Goal: Communication & Community: Answer question/provide support

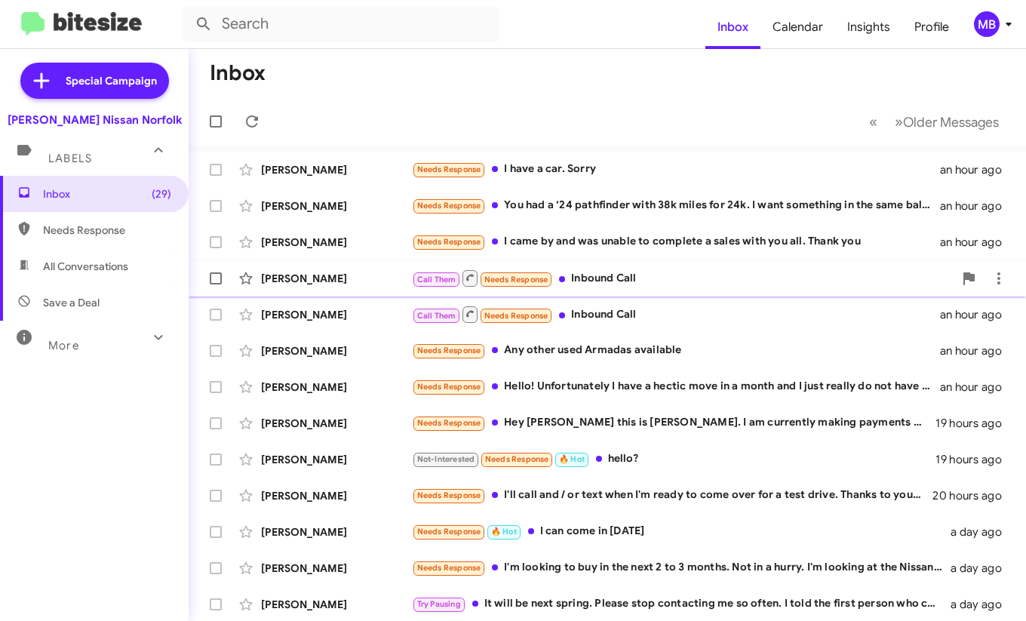
click at [582, 283] on div "Call Them Needs Response Inbound Call" at bounding box center [682, 277] width 541 height 19
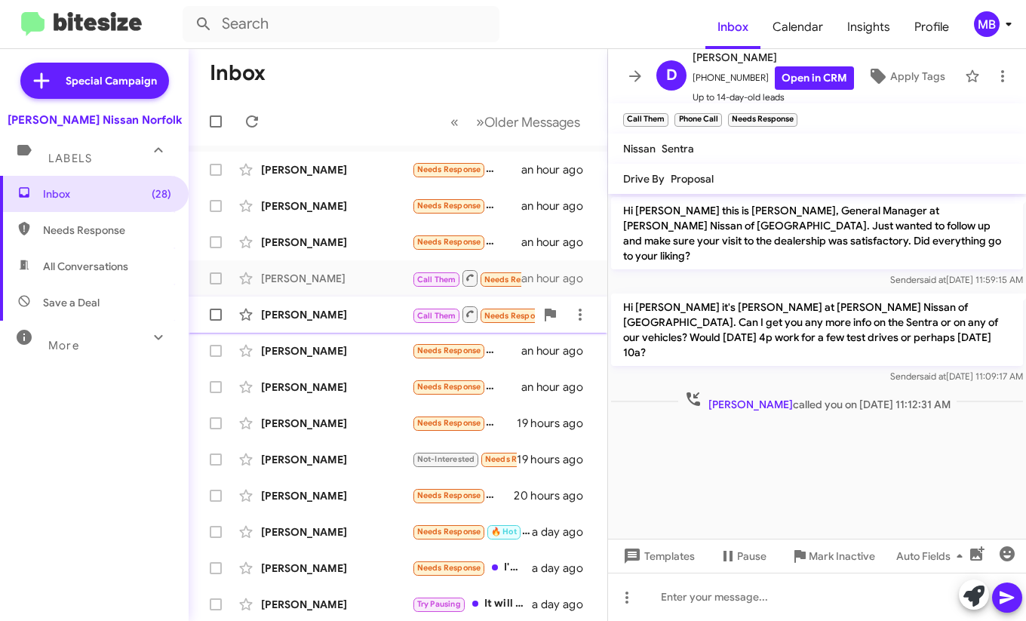
click at [391, 305] on div "[PERSON_NAME] Call Them Needs Response Inbound Call an hour ago" at bounding box center [398, 314] width 394 height 30
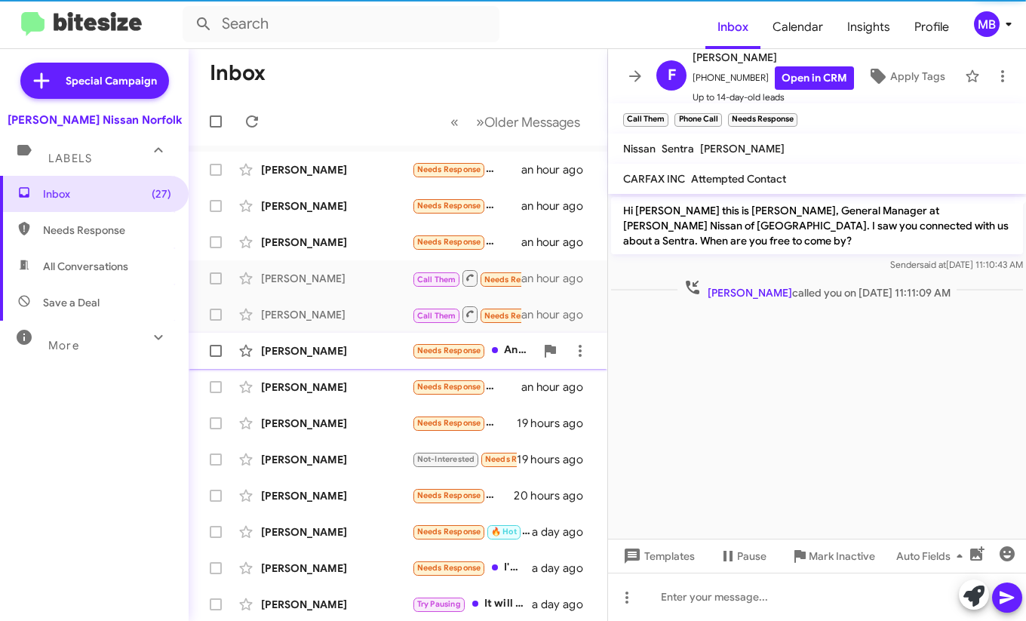
click at [411, 358] on div "[PERSON_NAME] Needs Response Any other used Armadas available an hour ago" at bounding box center [398, 351] width 394 height 30
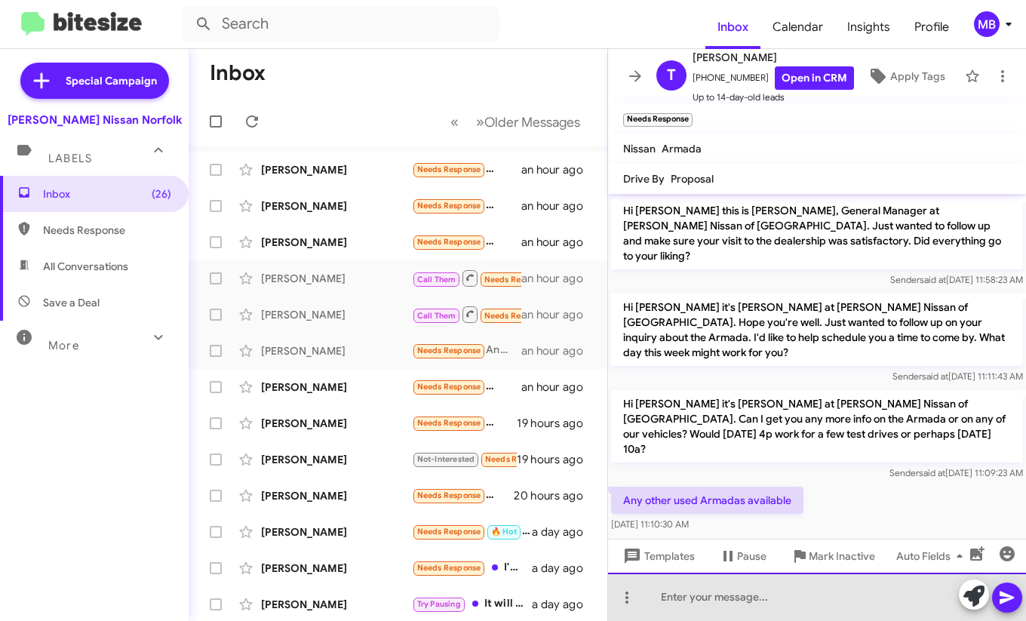
click at [698, 608] on div at bounding box center [817, 596] width 418 height 48
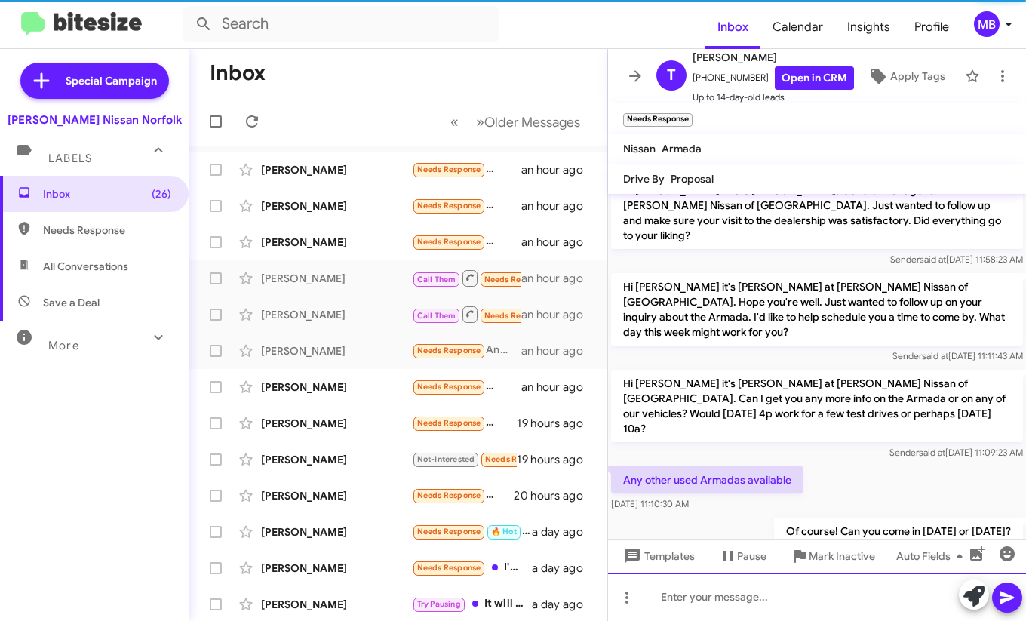
scroll to position [20, 0]
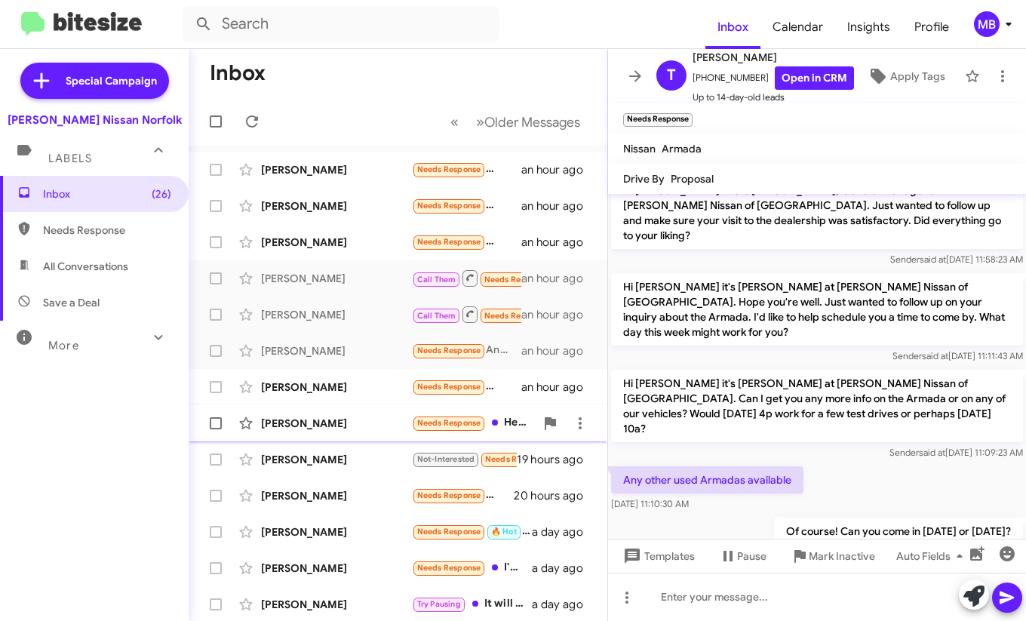
click at [303, 405] on span "[PERSON_NAME] Needs Response Hey [PERSON_NAME] this is [PERSON_NAME]. I am curr…" at bounding box center [398, 423] width 419 height 36
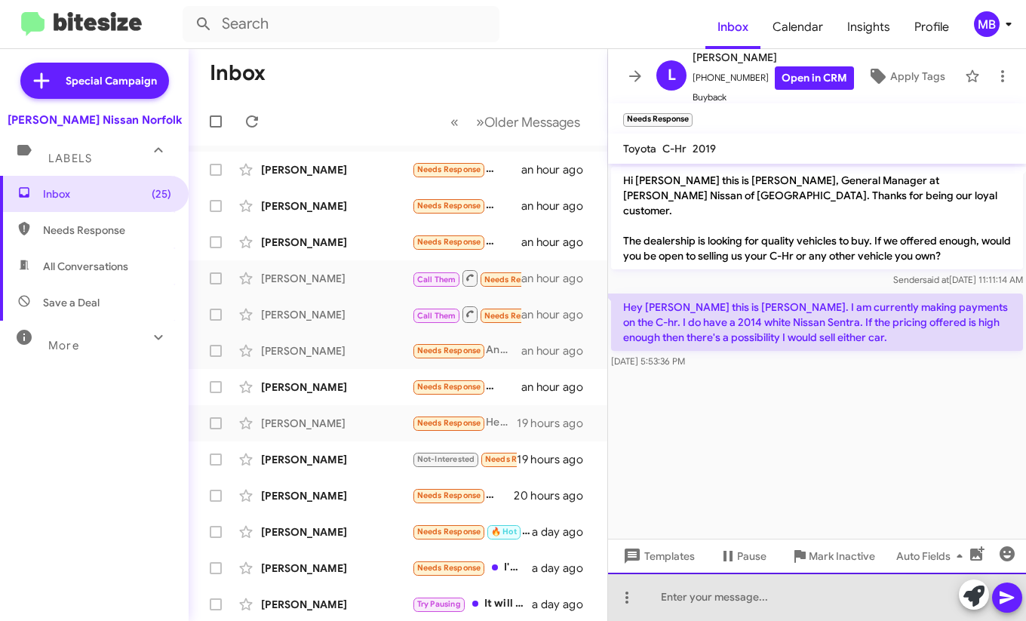
click at [679, 609] on div at bounding box center [817, 596] width 418 height 48
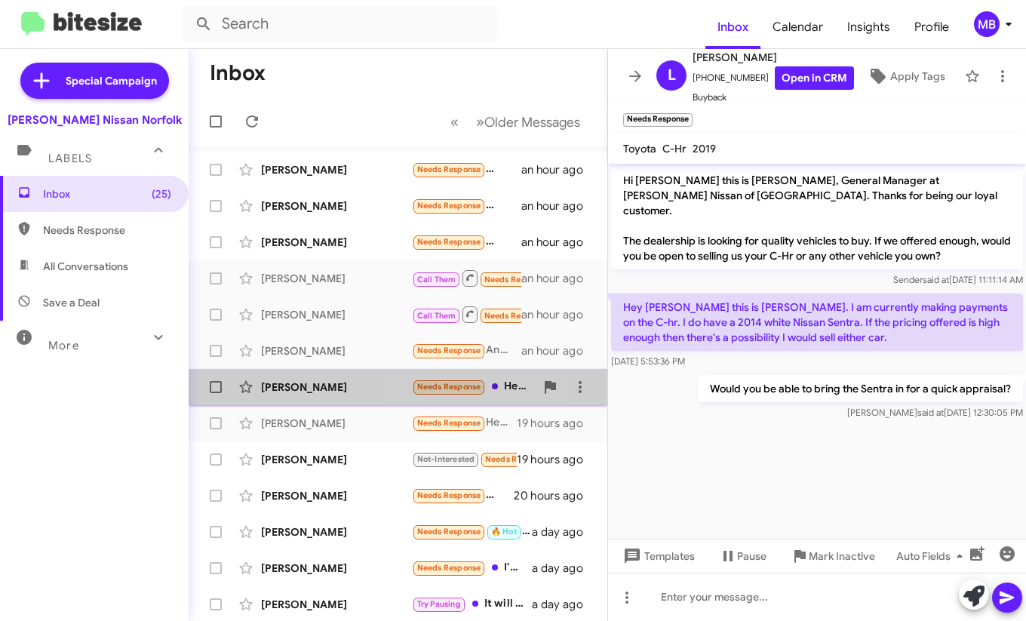
click at [458, 388] on span "Needs Response" at bounding box center [449, 387] width 64 height 10
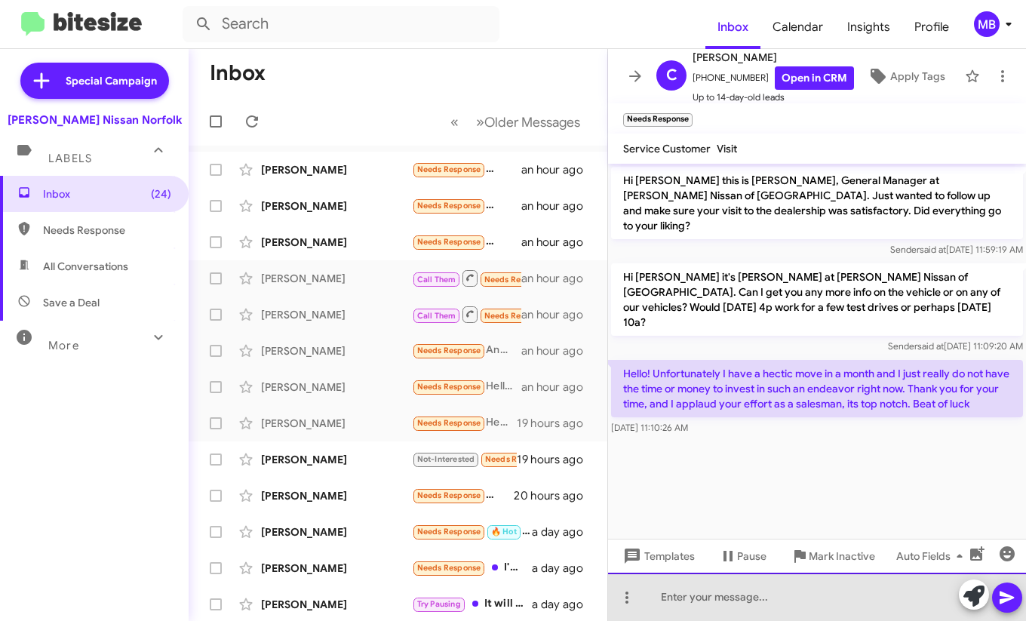
click at [741, 607] on div at bounding box center [817, 596] width 418 height 48
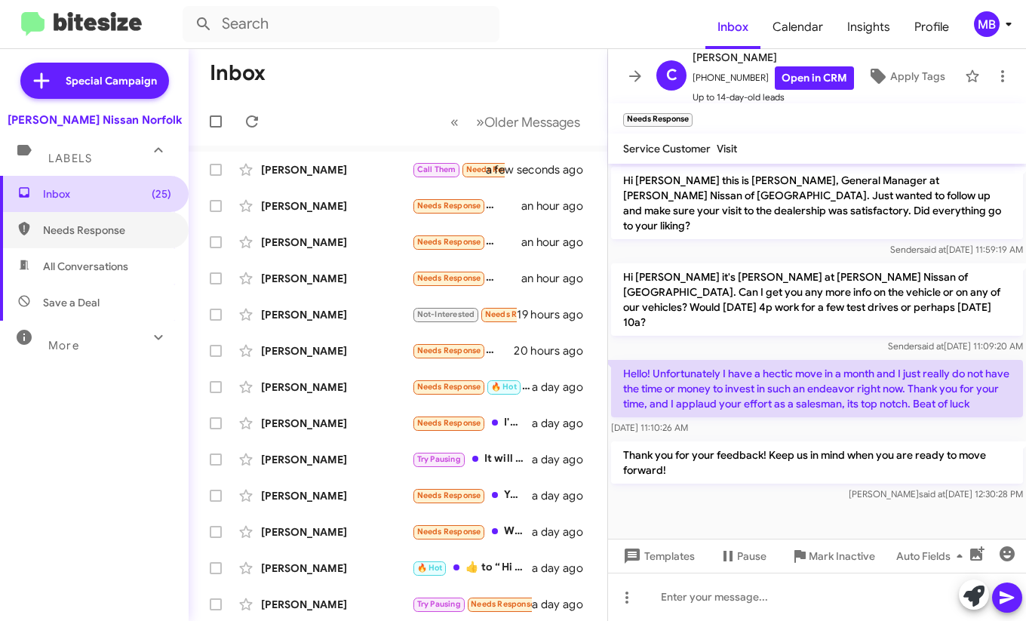
drag, startPoint x: 28, startPoint y: 235, endPoint x: 46, endPoint y: 205, distance: 34.5
click at [28, 235] on icon at bounding box center [24, 229] width 14 height 14
type input "in:needs-response"
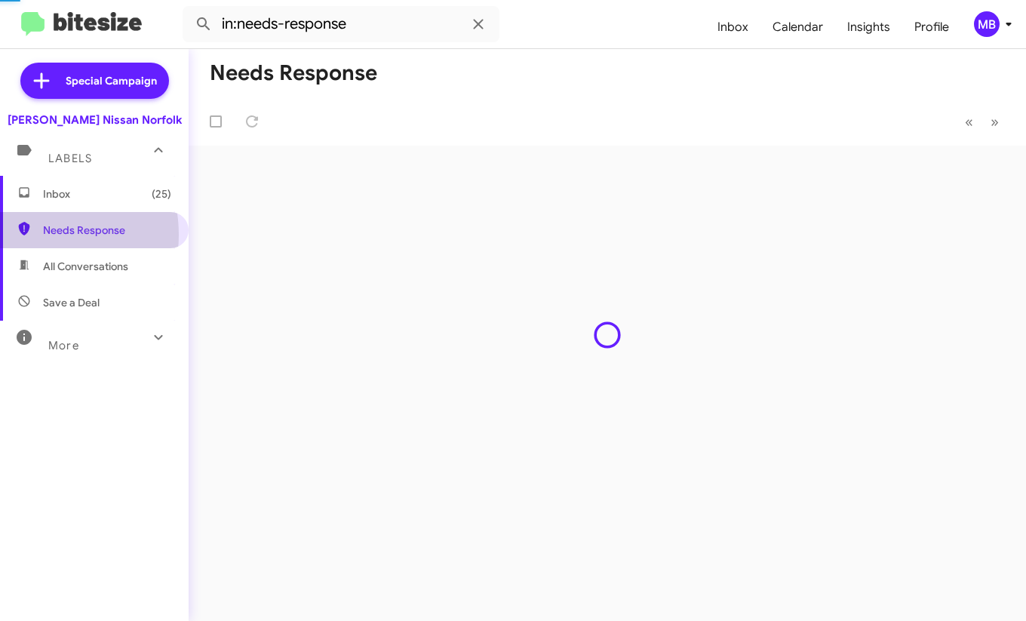
click at [51, 195] on span "Inbox (25)" at bounding box center [107, 193] width 128 height 15
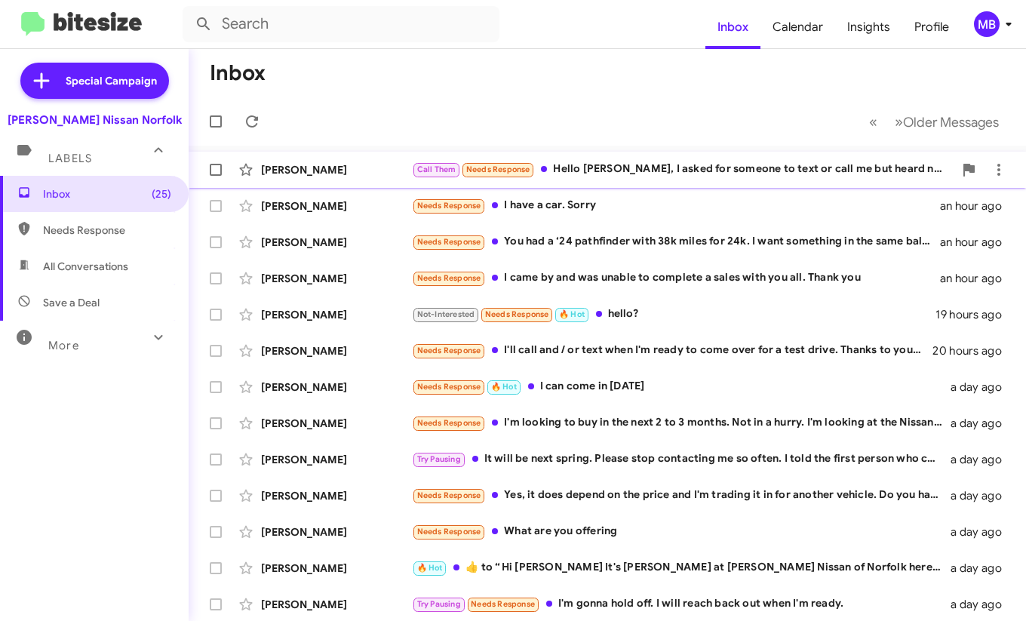
click at [566, 180] on div "[PERSON_NAME] Call Them Needs Response Hello [PERSON_NAME], I asked for someone…" at bounding box center [607, 170] width 813 height 30
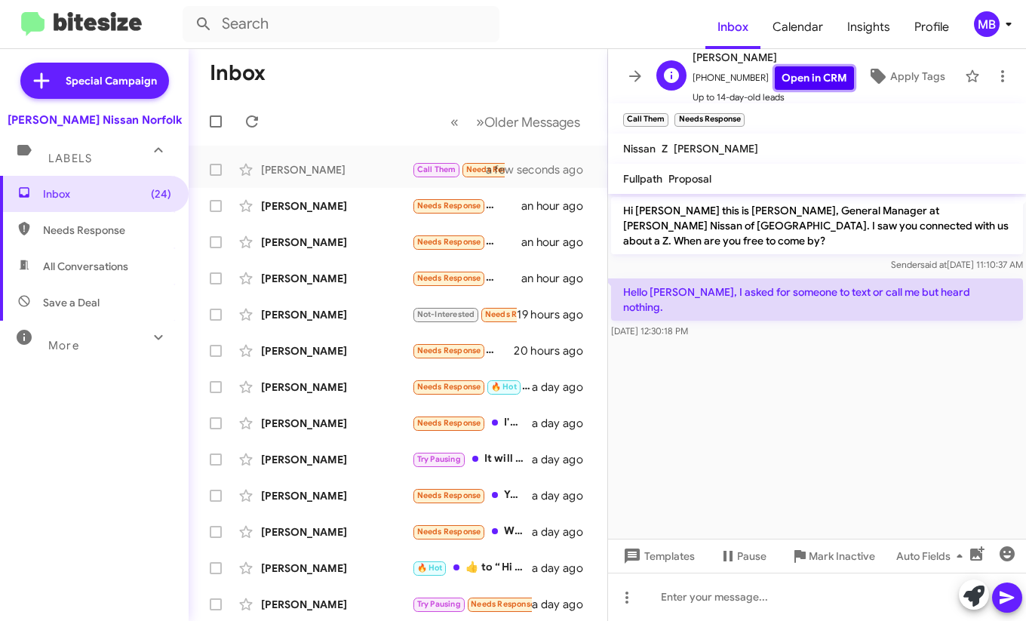
click at [775, 71] on link "Open in CRM" at bounding box center [813, 77] width 79 height 23
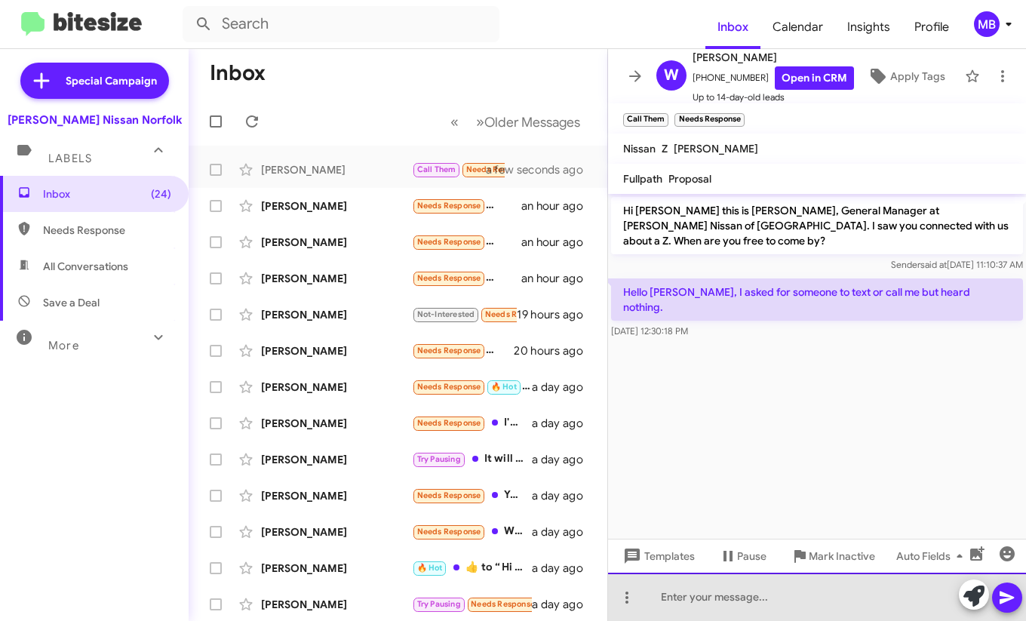
click at [766, 597] on div at bounding box center [817, 596] width 418 height 48
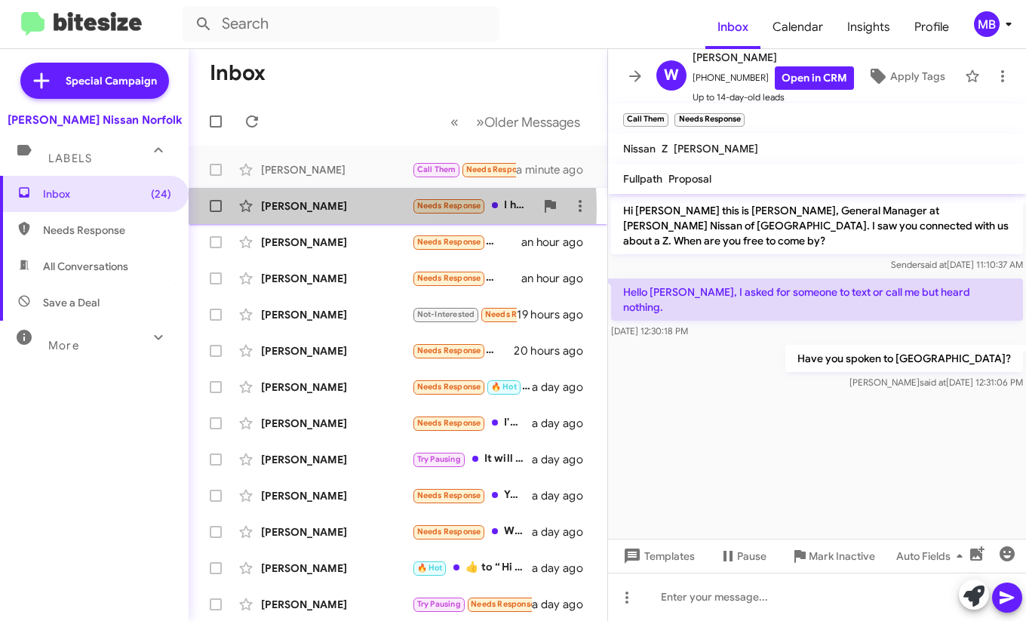
click at [323, 208] on div "[PERSON_NAME]" at bounding box center [336, 205] width 151 height 15
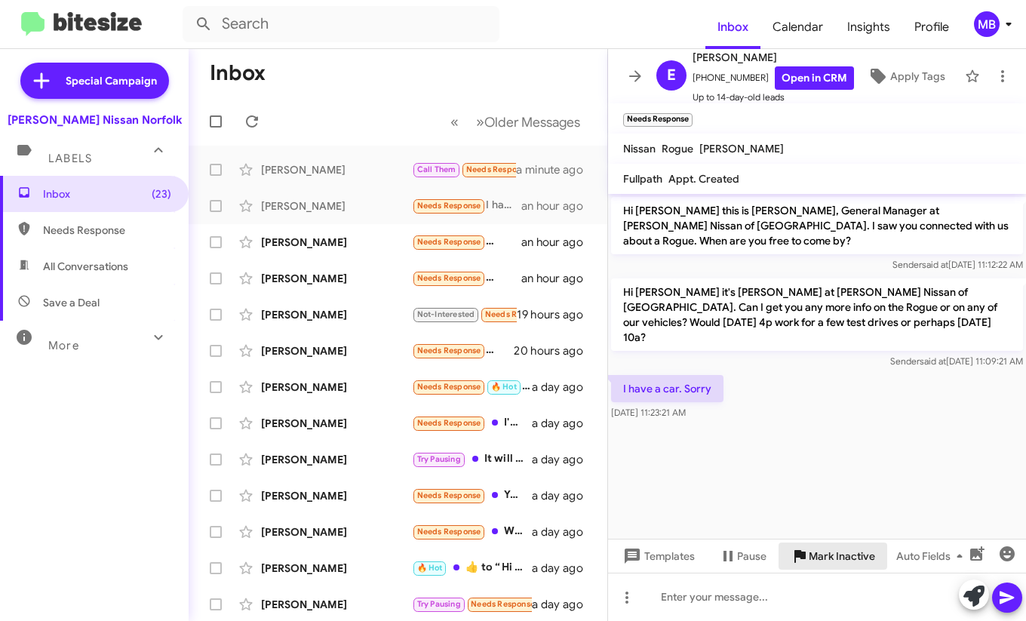
click at [817, 550] on span "Mark Inactive" at bounding box center [841, 555] width 66 height 27
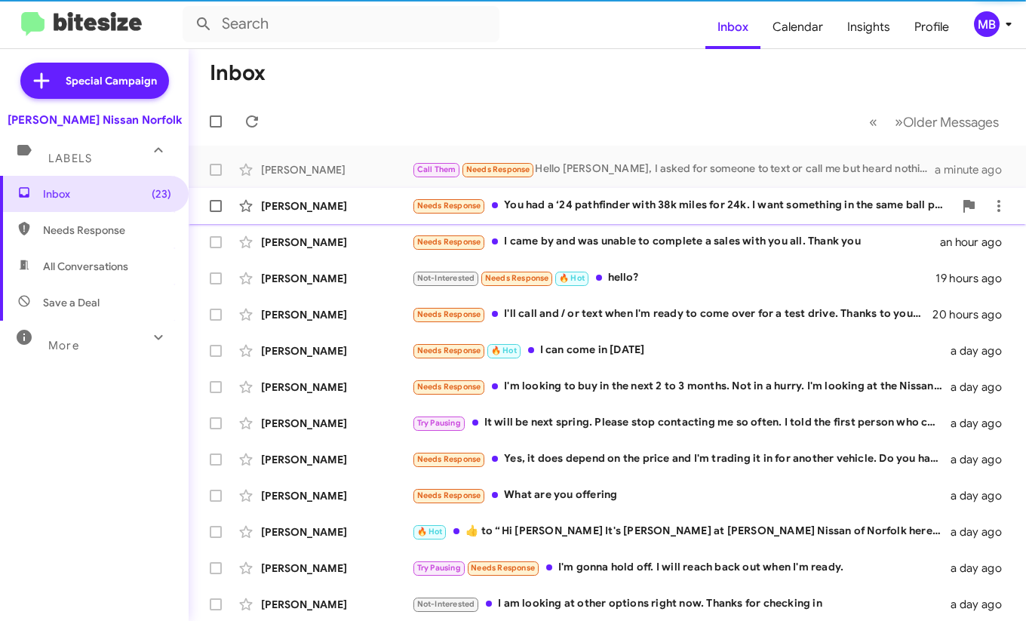
click at [526, 210] on div "Needs Response You had a ‘24 pathfinder with 38k miles for 24k. I want somethin…" at bounding box center [682, 205] width 541 height 17
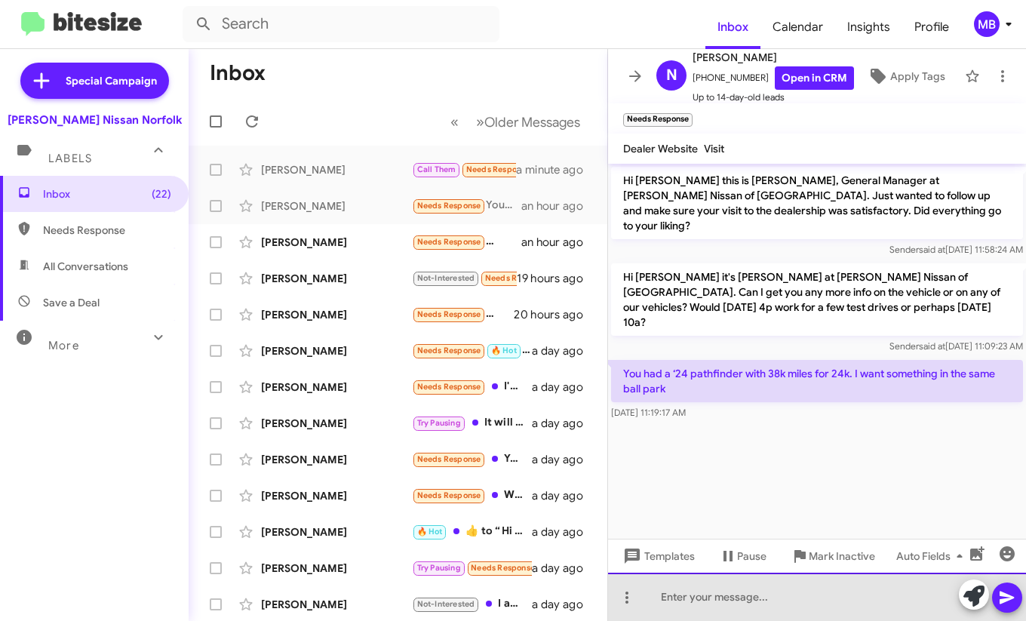
click at [730, 578] on div at bounding box center [817, 596] width 418 height 48
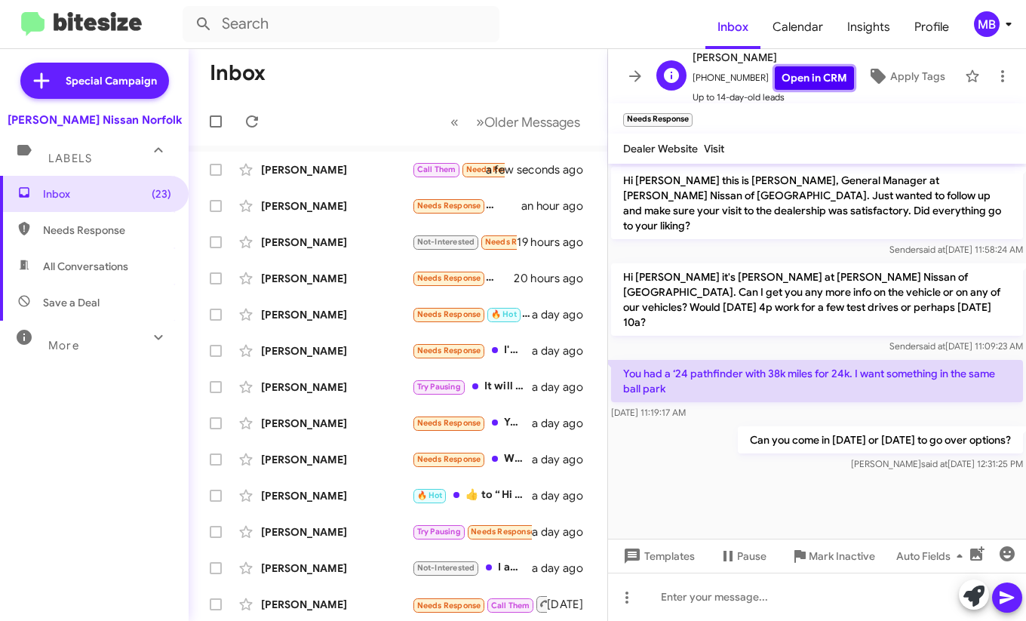
click at [789, 74] on link "Open in CRM" at bounding box center [813, 77] width 79 height 23
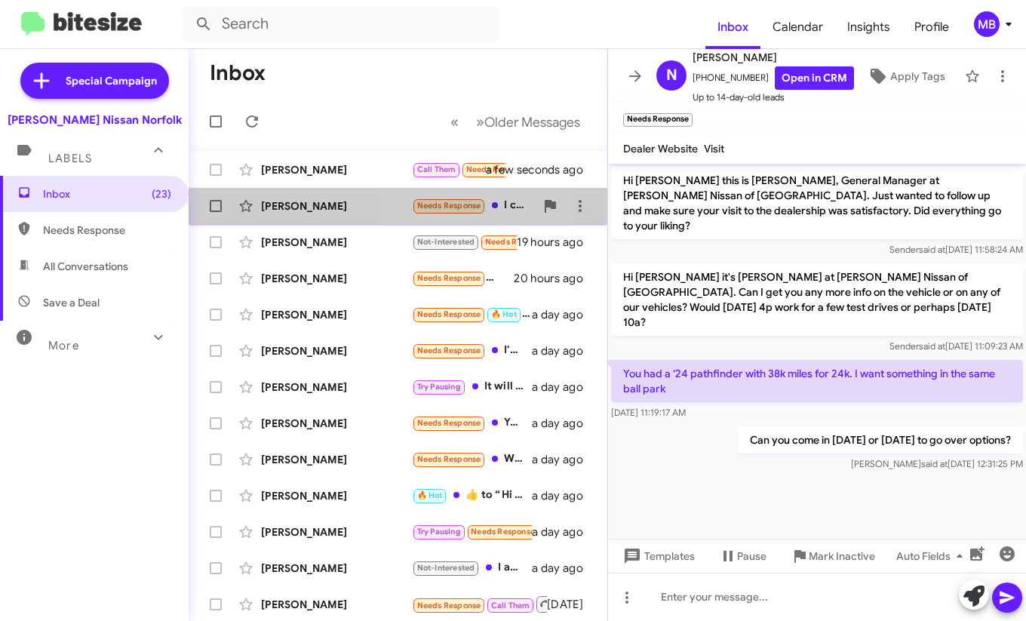
click at [447, 209] on span "Needs Response" at bounding box center [449, 206] width 64 height 10
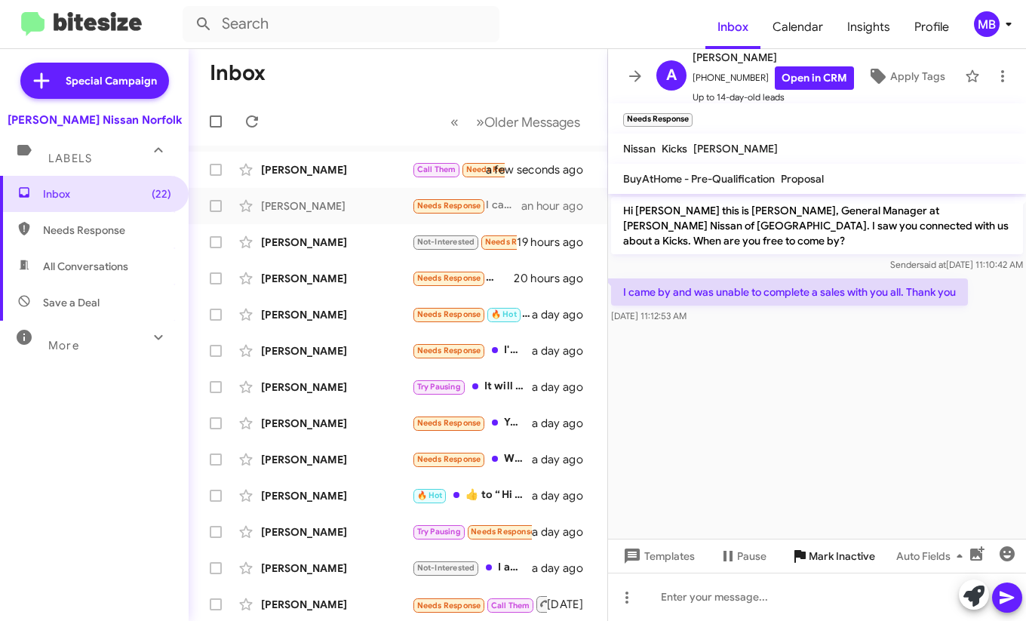
click at [803, 554] on icon at bounding box center [799, 556] width 11 height 13
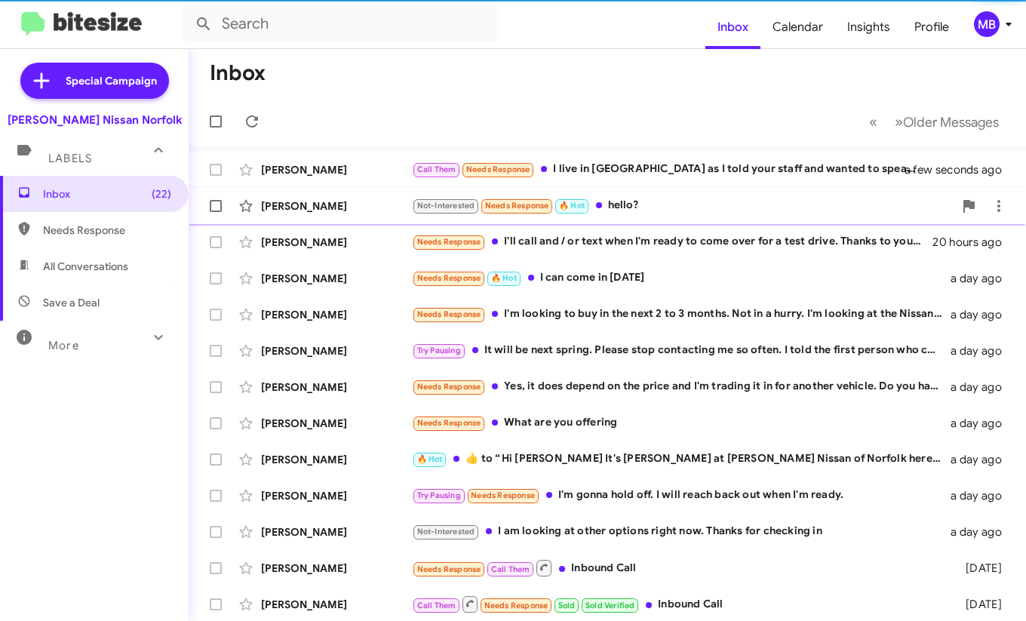
click at [523, 219] on div "[PERSON_NAME] Not-Interested Needs Response 🔥 Hot hello? 19 hours ago" at bounding box center [607, 206] width 813 height 30
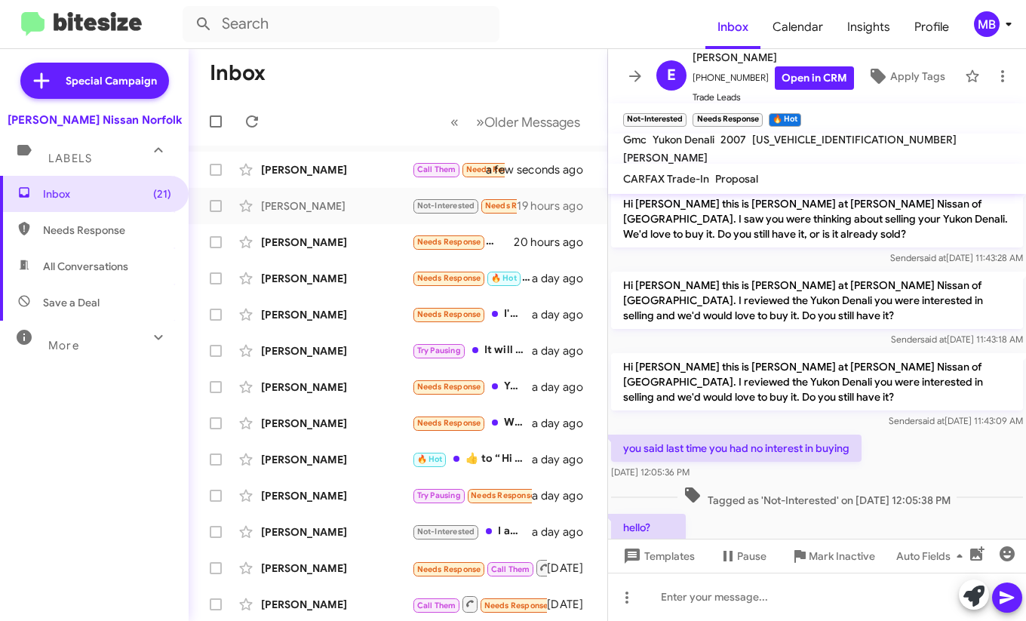
scroll to position [849, 0]
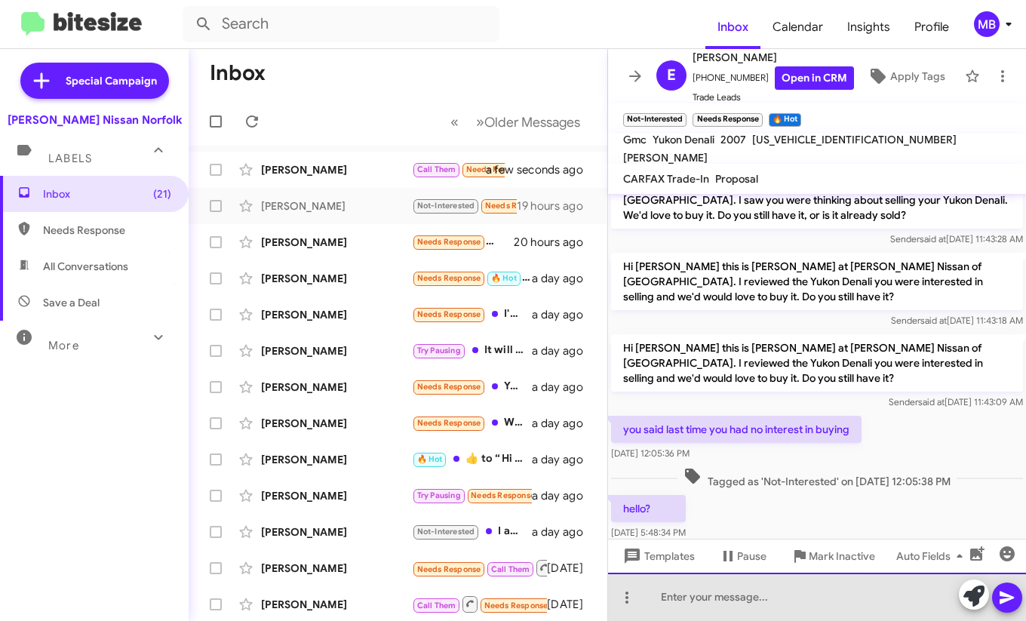
click at [753, 588] on div at bounding box center [817, 596] width 418 height 48
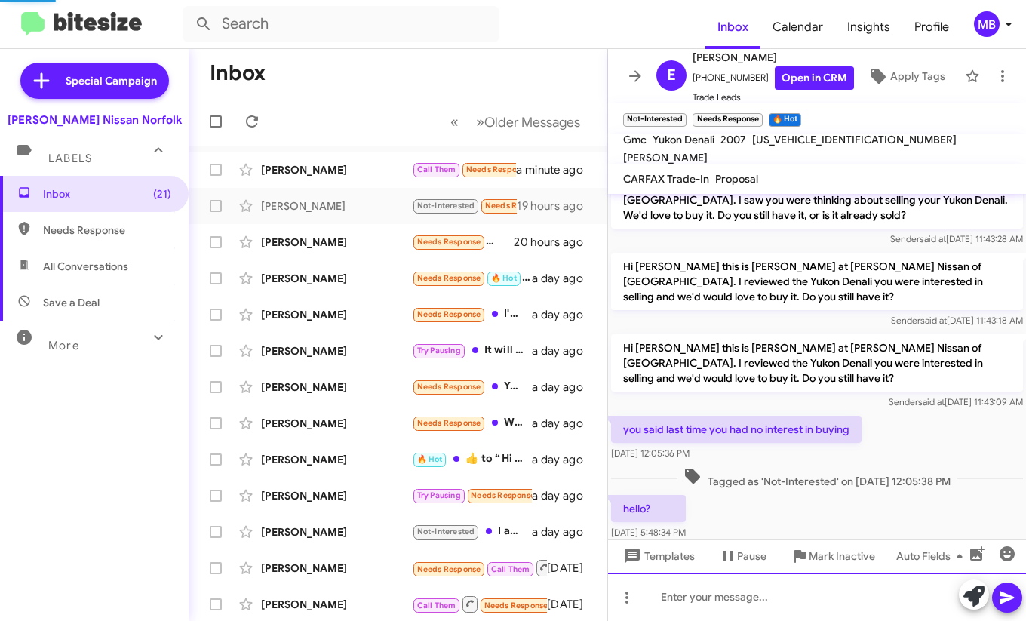
scroll to position [0, 0]
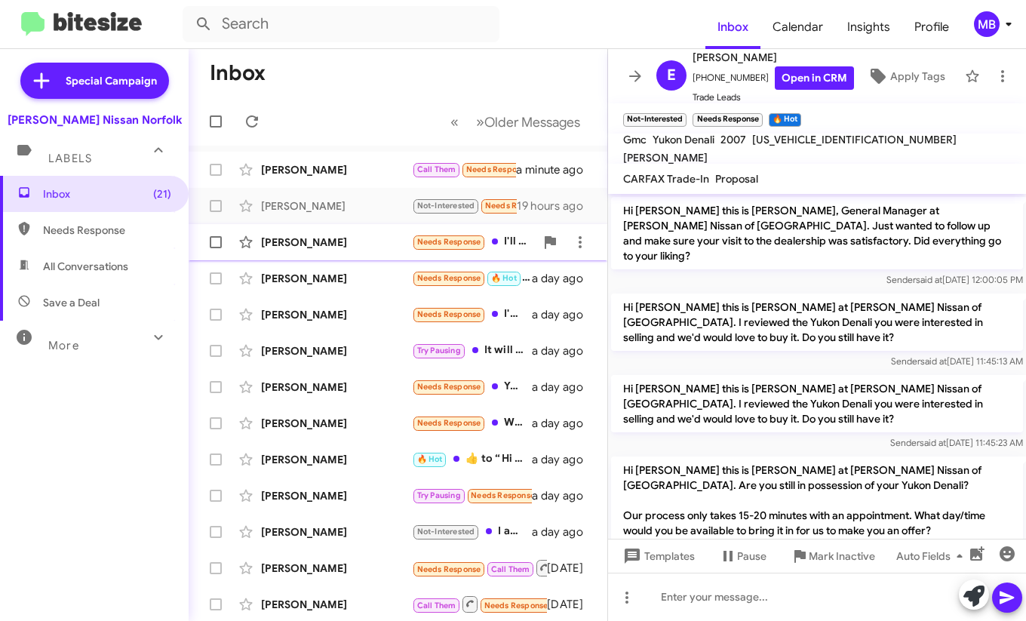
click at [424, 232] on div "[PERSON_NAME] Needs Response I'll call and / or text when I'm ready to come ove…" at bounding box center [398, 242] width 394 height 30
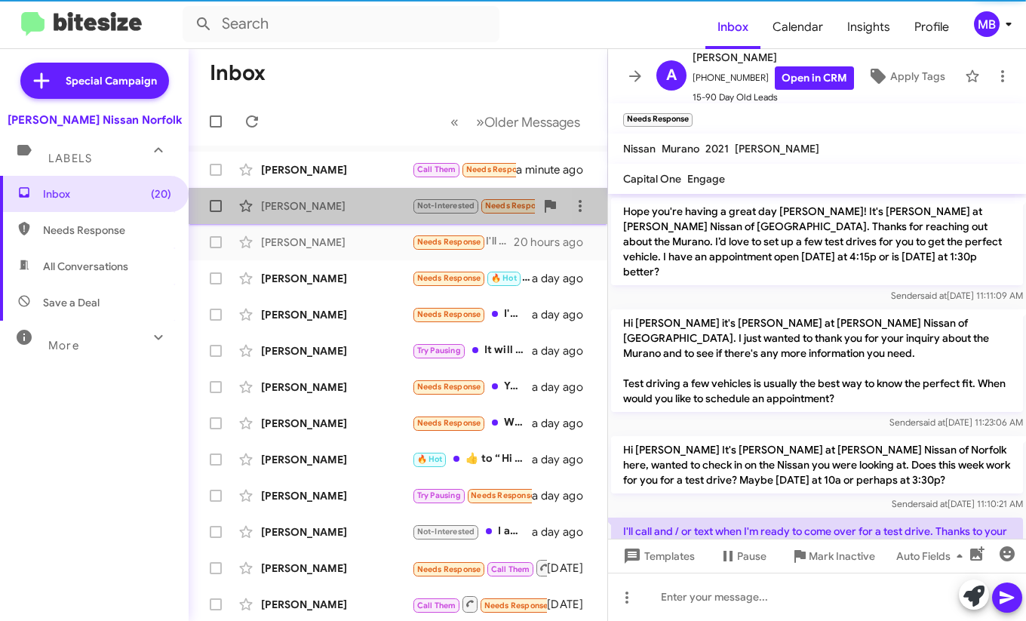
click at [440, 208] on span "Not-Interested" at bounding box center [446, 206] width 58 height 10
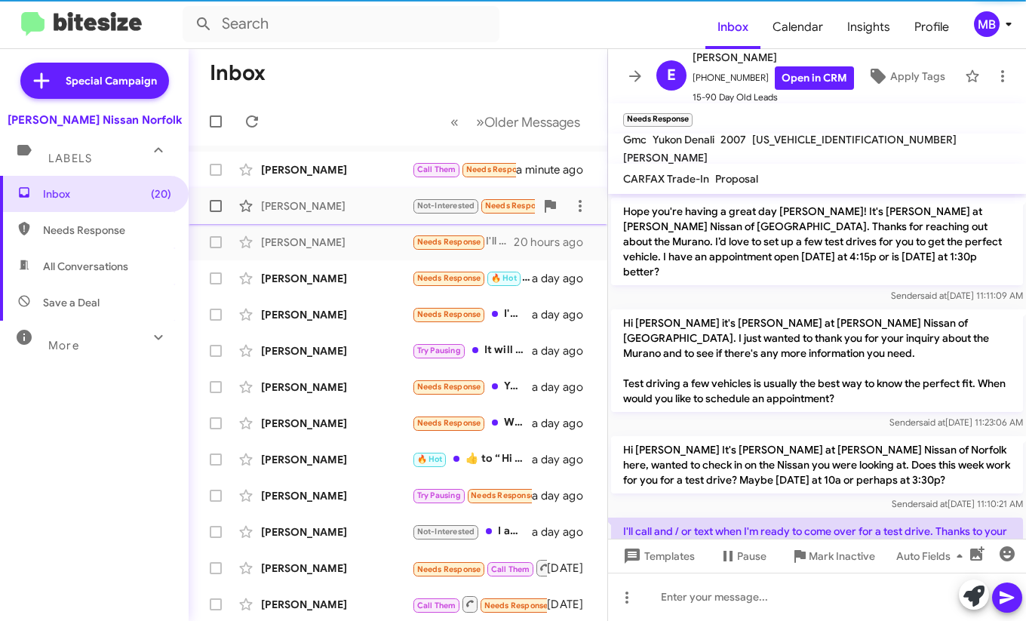
scroll to position [919, 0]
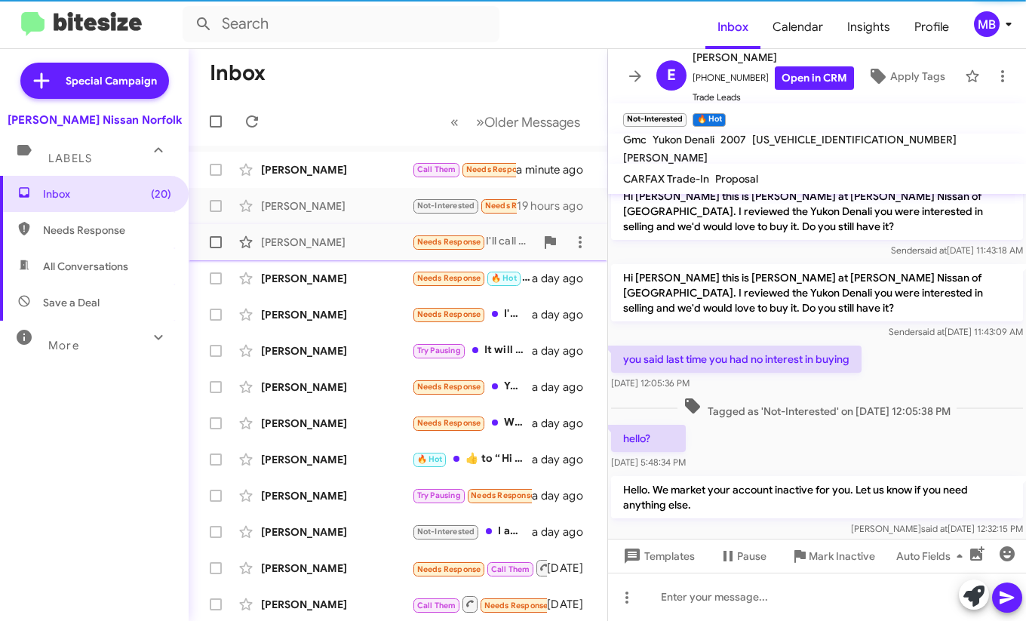
click at [437, 224] on span "[PERSON_NAME] Needs Response I'll call and / or text when I'm ready to come ove…" at bounding box center [398, 242] width 419 height 36
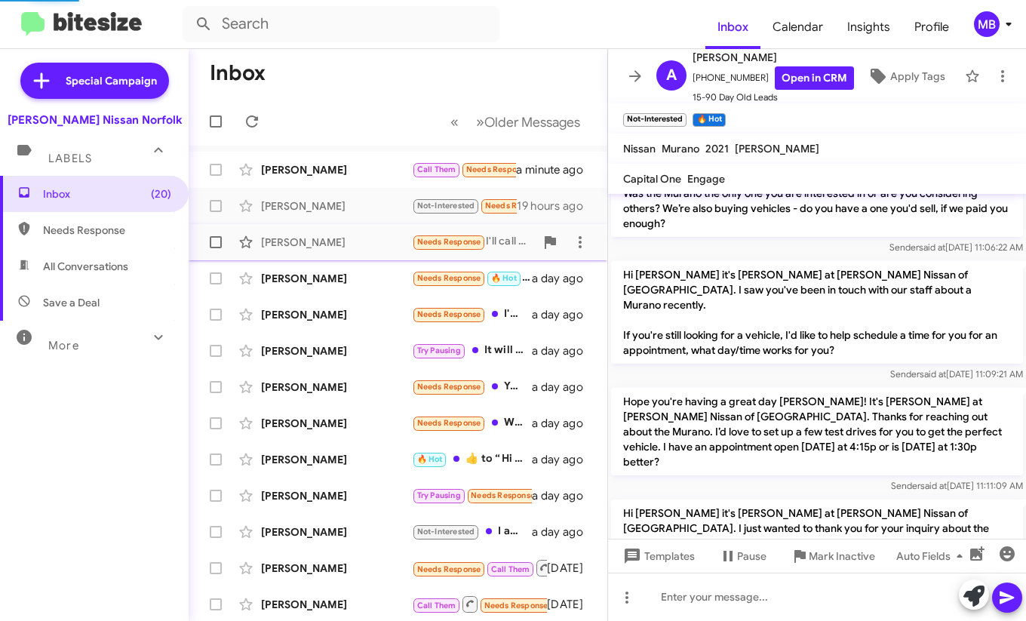
scroll to position [1109, 0]
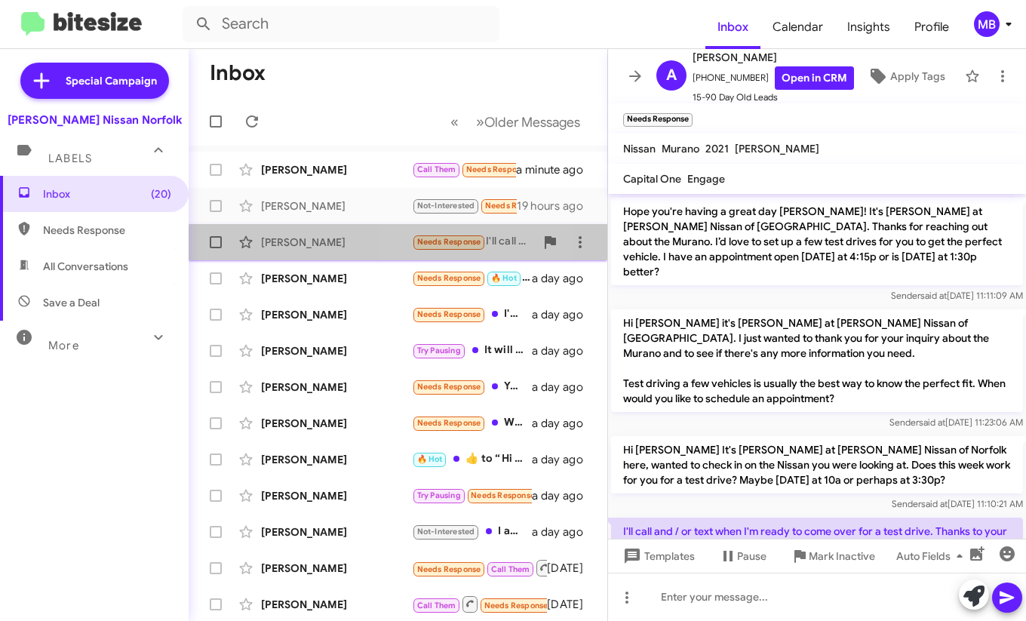
click at [418, 246] on span "Needs Response" at bounding box center [449, 242] width 64 height 10
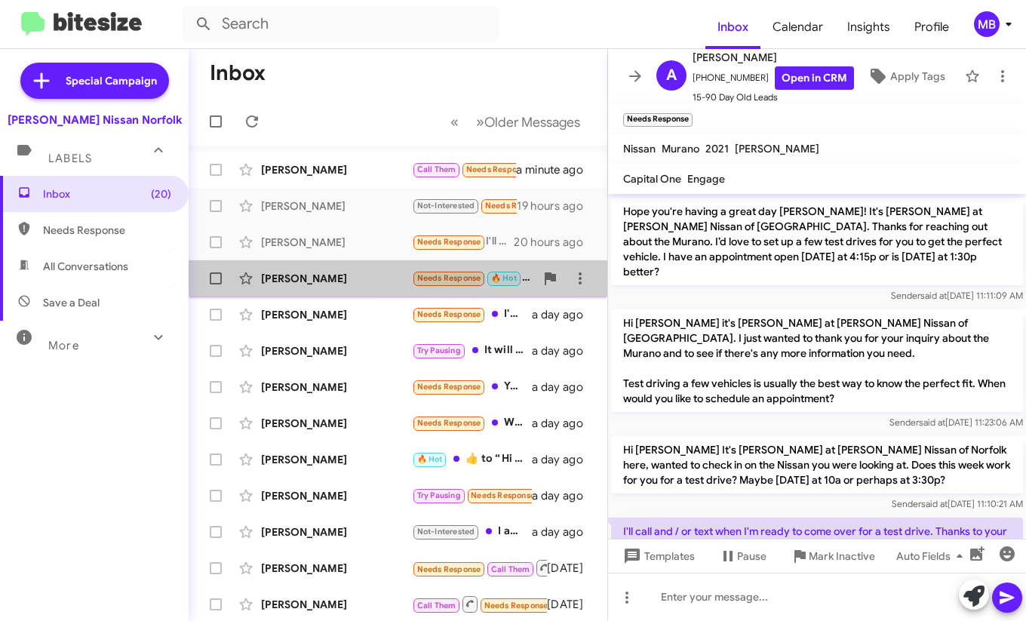
click at [422, 268] on div "Carrim Carby Needs Response 🔥 Hot I can come in [DATE] a day ago" at bounding box center [398, 278] width 394 height 30
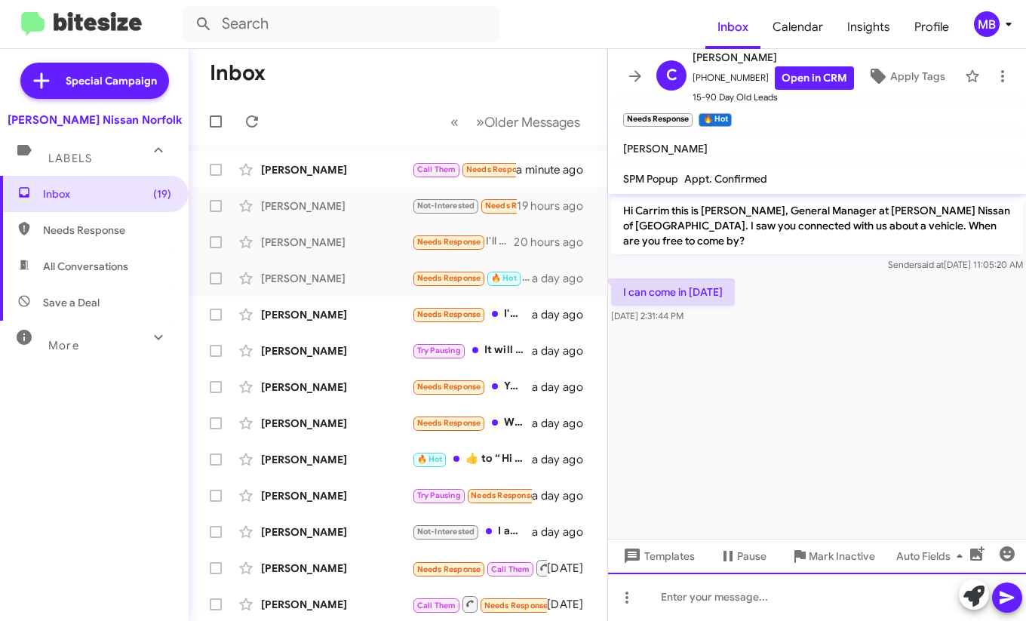
click at [735, 576] on div at bounding box center [817, 596] width 418 height 48
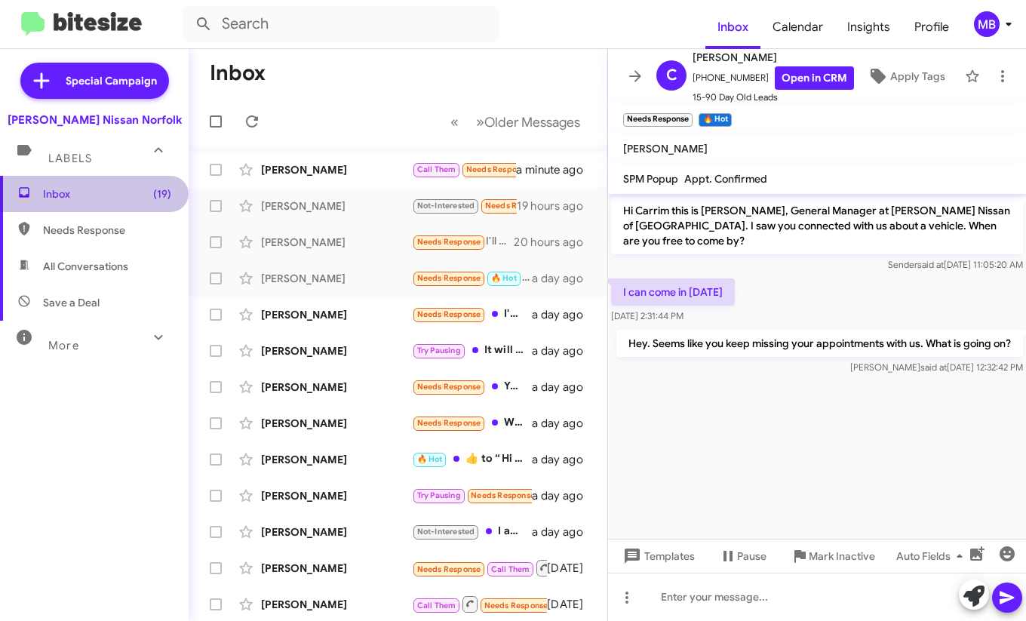
click at [113, 209] on span "Inbox (19)" at bounding box center [94, 194] width 189 height 36
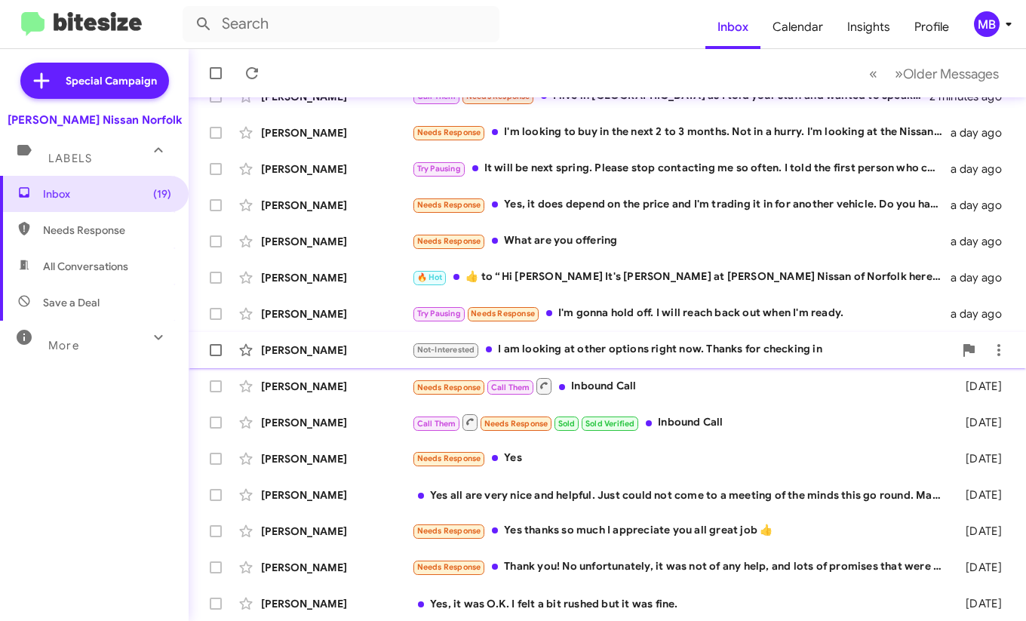
scroll to position [254, 0]
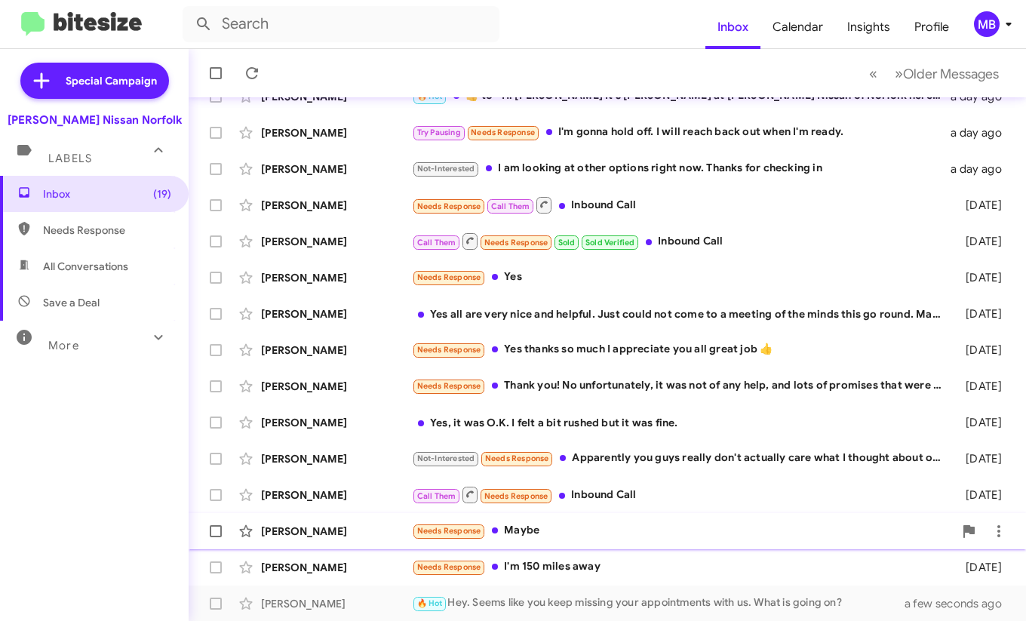
click at [190, 530] on span "[PERSON_NAME] Needs Response Maybe [DATE]" at bounding box center [607, 531] width 837 height 36
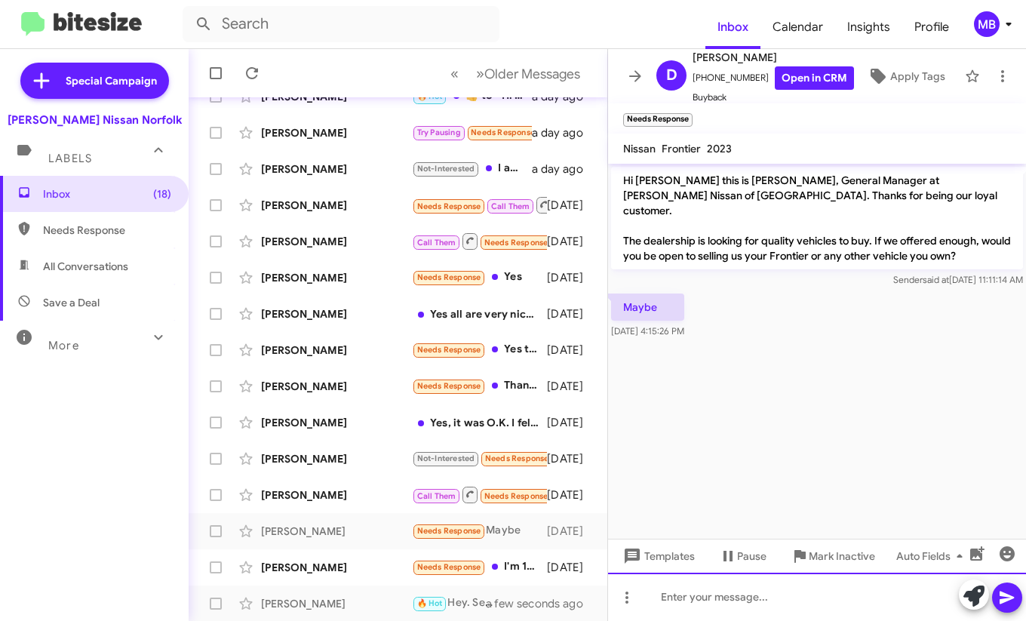
click at [731, 600] on div at bounding box center [817, 596] width 418 height 48
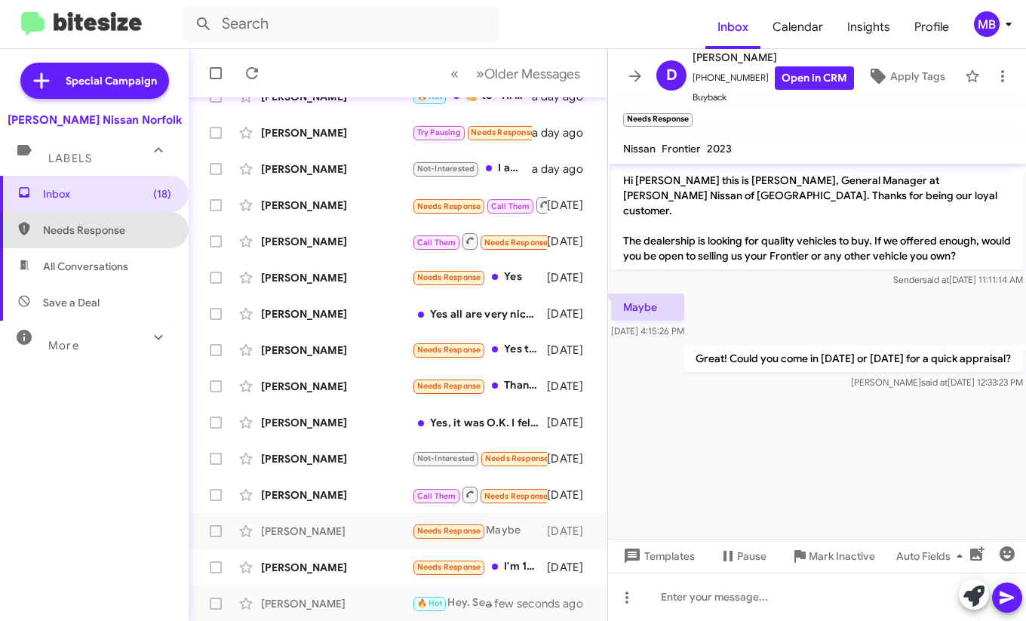
click at [121, 221] on span "Needs Response" at bounding box center [94, 230] width 189 height 36
type input "in:needs-response"
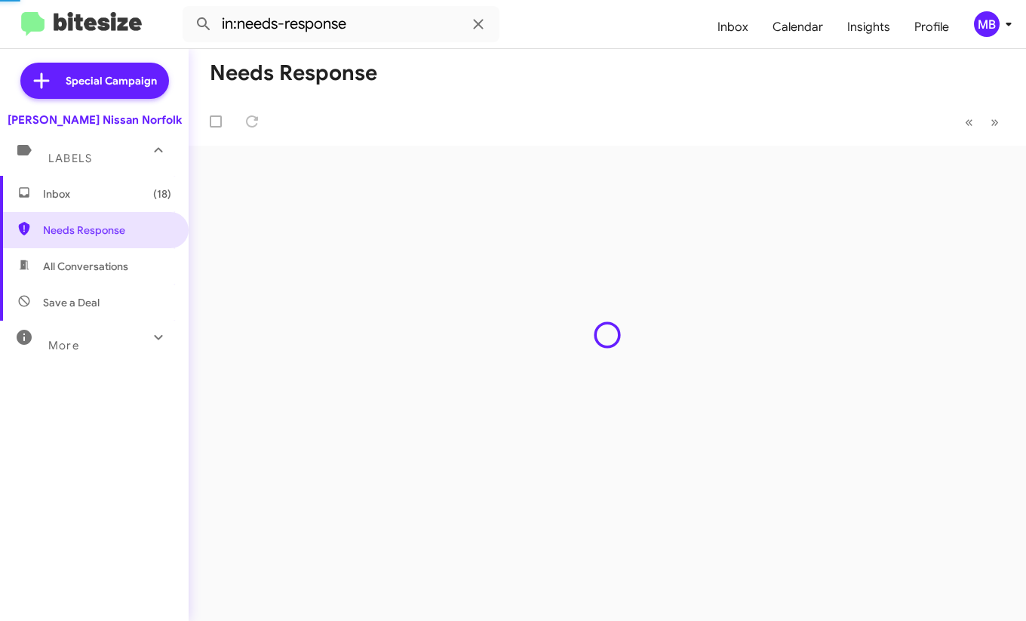
click at [117, 203] on span "Inbox (18)" at bounding box center [94, 194] width 189 height 36
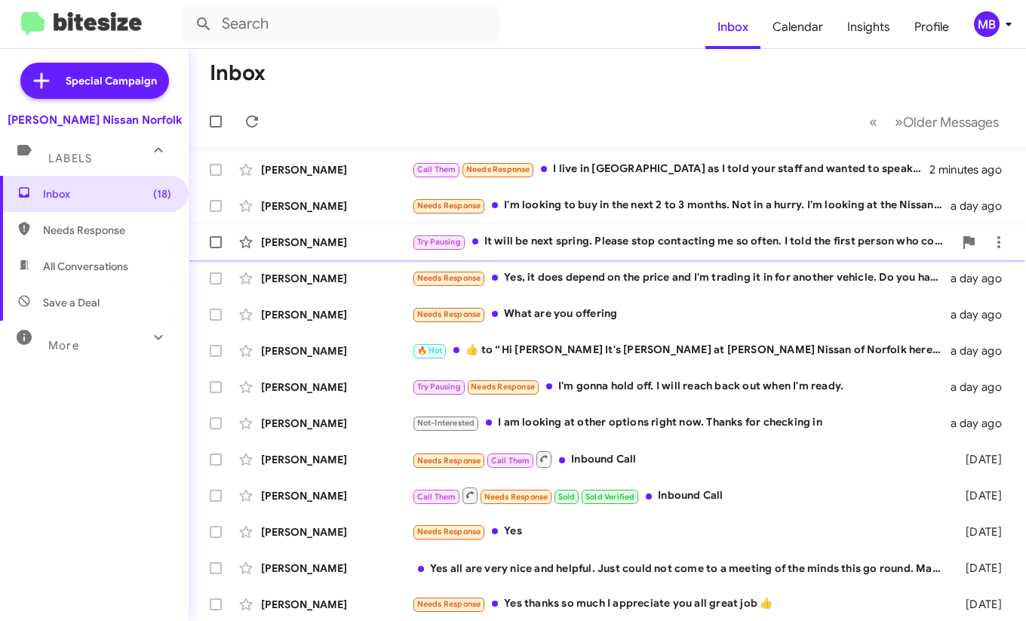
click at [522, 238] on div "Try Pausing It will be next spring. Please stop contacting me so often. I told …" at bounding box center [682, 241] width 541 height 17
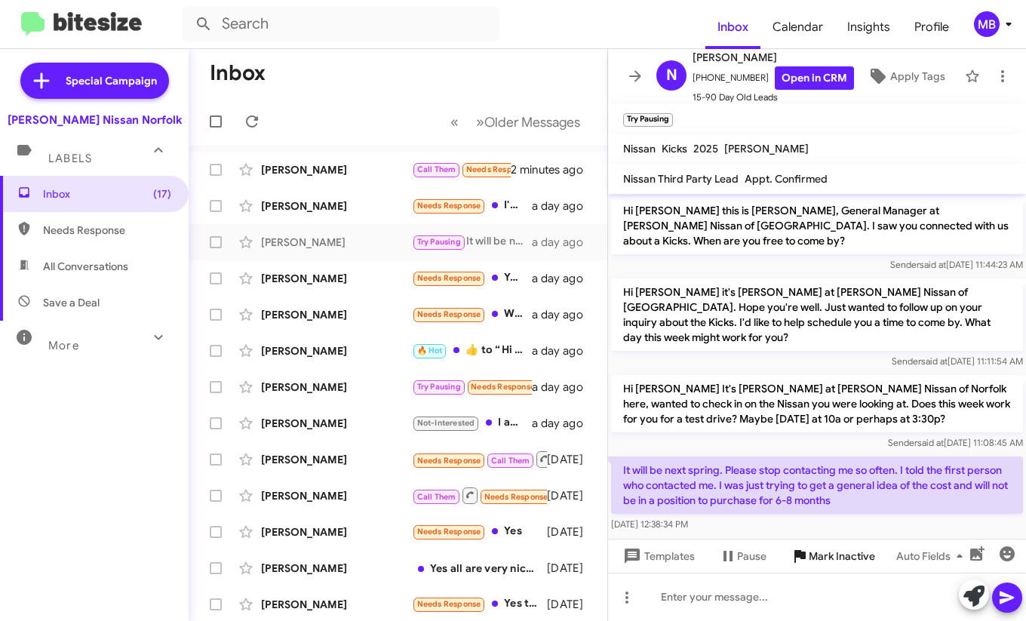
click at [839, 561] on span "Mark Inactive" at bounding box center [841, 555] width 66 height 27
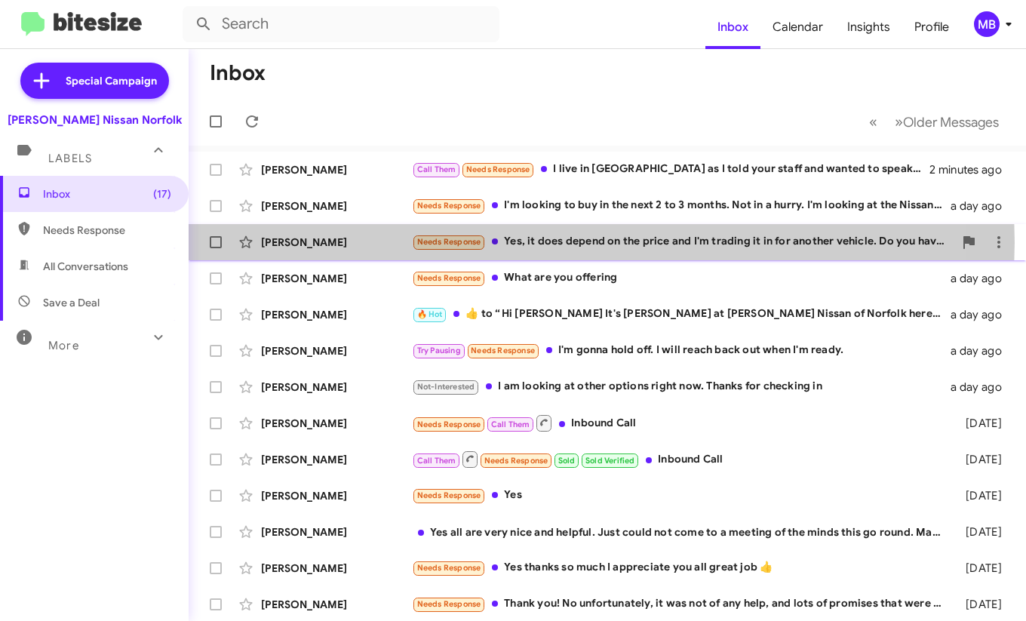
click at [511, 242] on div "Needs Response Yes, it does depend on the price and I'm trading it in for anoth…" at bounding box center [682, 241] width 541 height 17
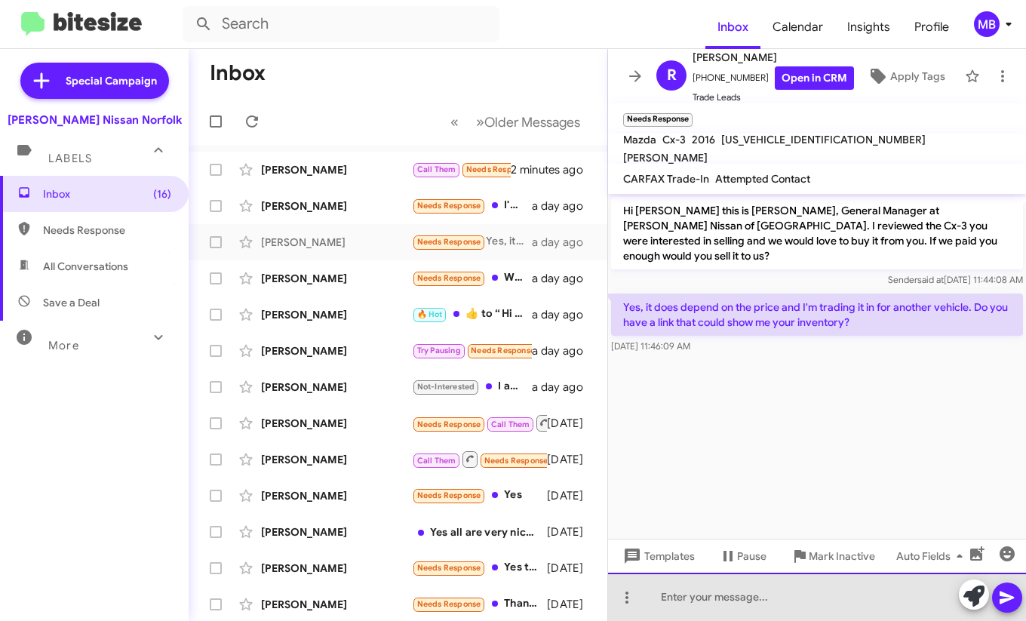
click at [687, 599] on div at bounding box center [817, 596] width 418 height 48
paste div
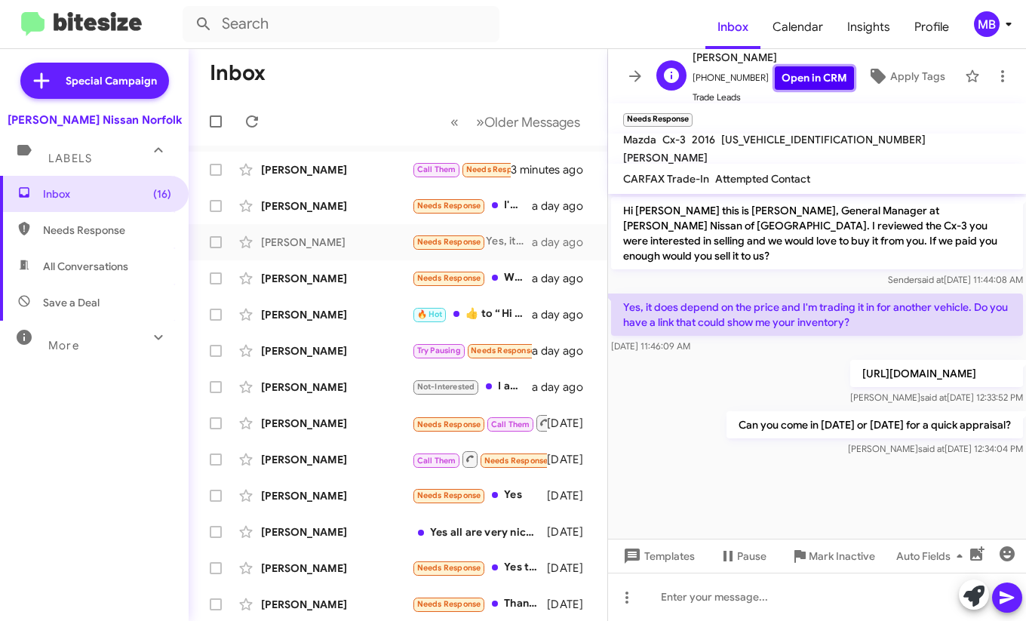
click at [795, 71] on link "Open in CRM" at bounding box center [813, 77] width 79 height 23
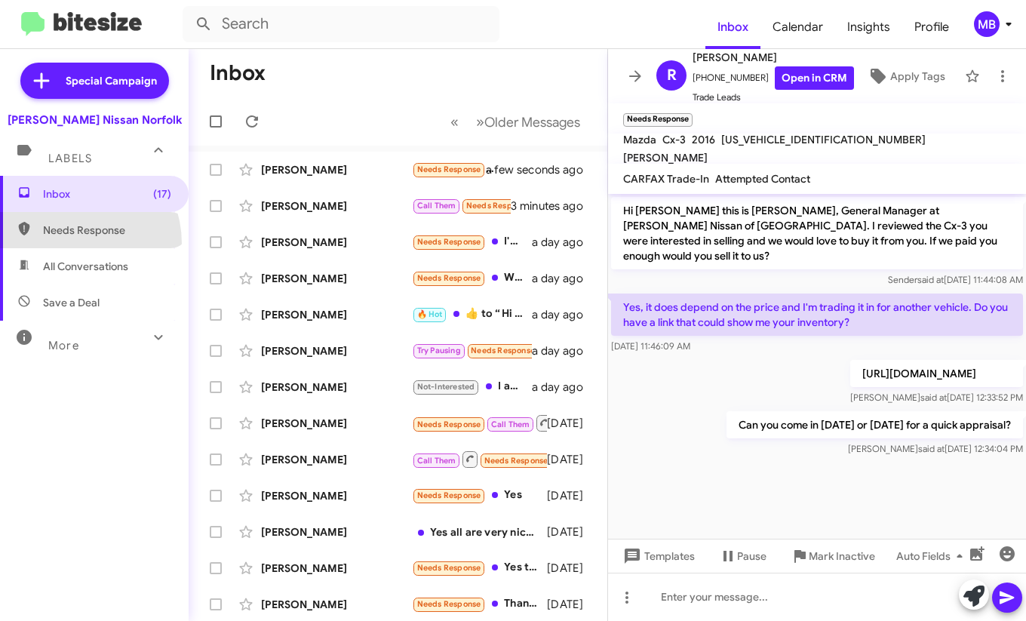
click at [69, 243] on span "Needs Response" at bounding box center [94, 230] width 189 height 36
type input "in:needs-response"
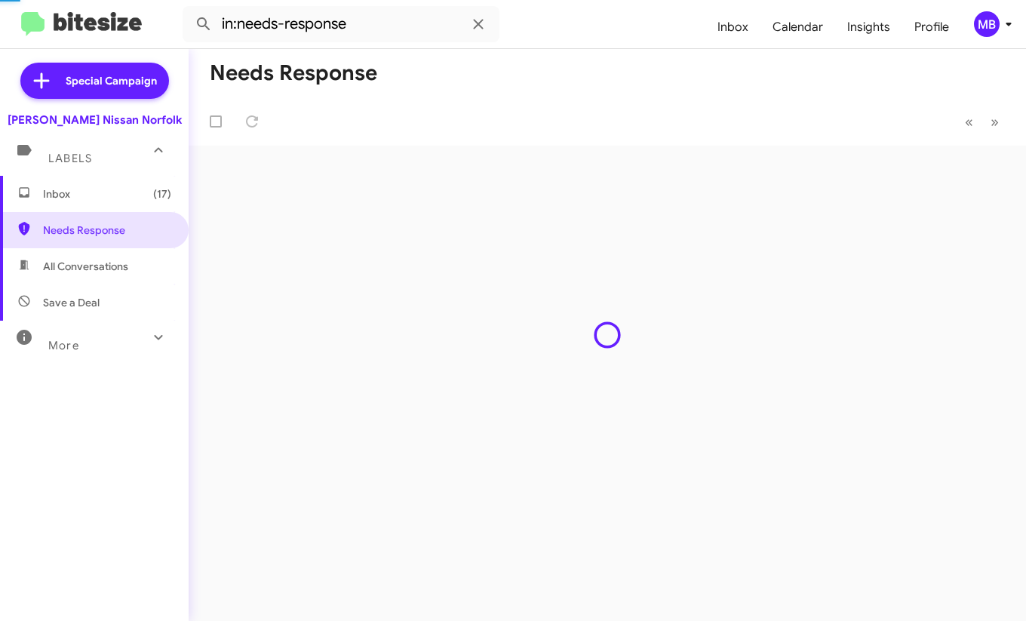
click at [79, 207] on span "Inbox (17)" at bounding box center [94, 194] width 189 height 36
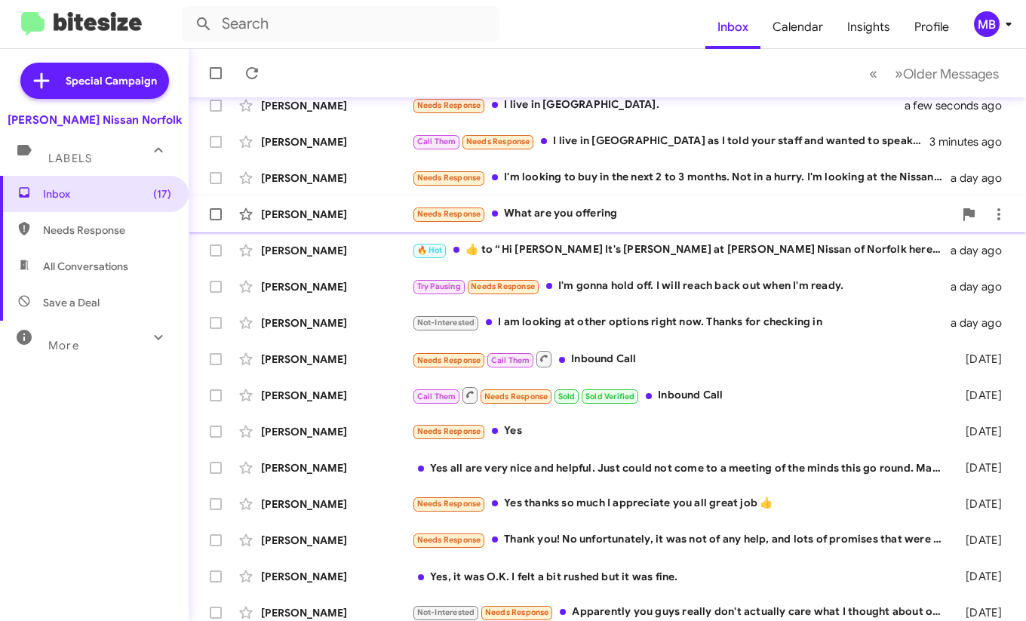
scroll to position [75, 0]
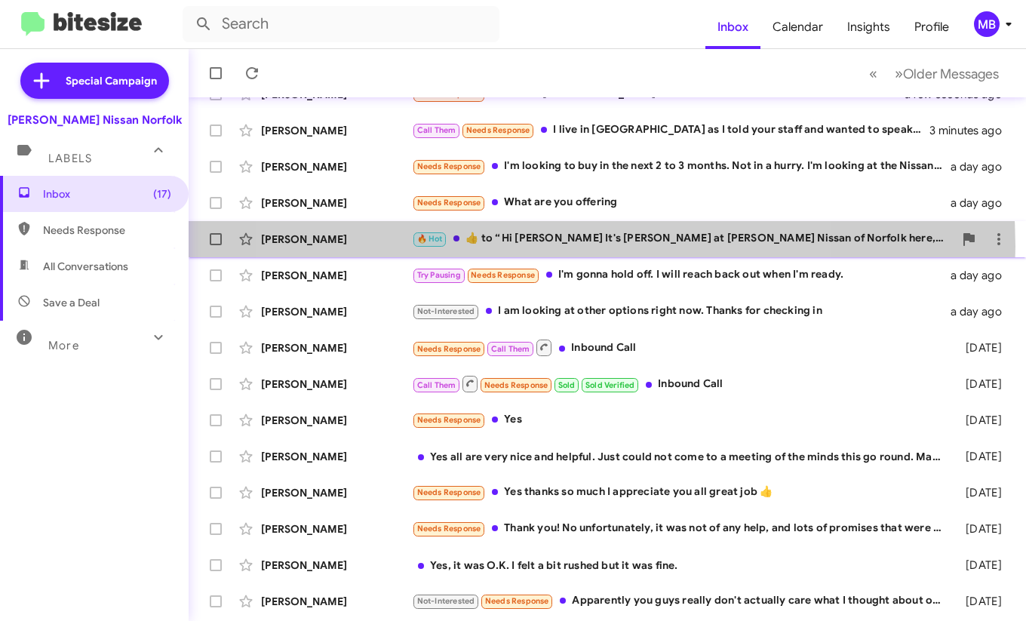
click at [539, 247] on div "🔥 Hot ​👍​ to “ Hi [PERSON_NAME] It's [PERSON_NAME] at [PERSON_NAME] Nissan of N…" at bounding box center [682, 238] width 541 height 17
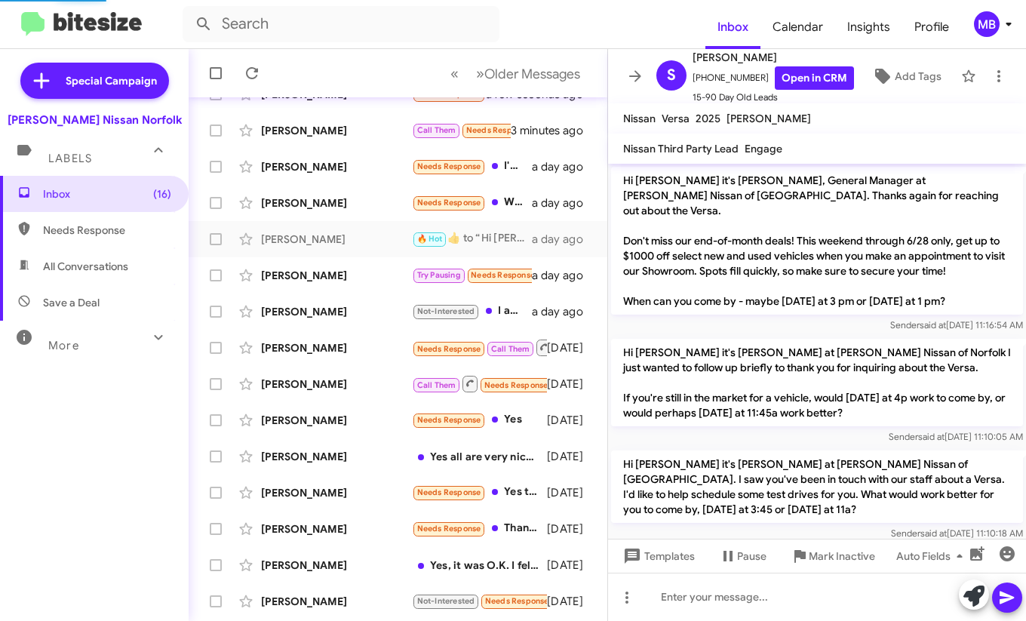
scroll to position [894, 0]
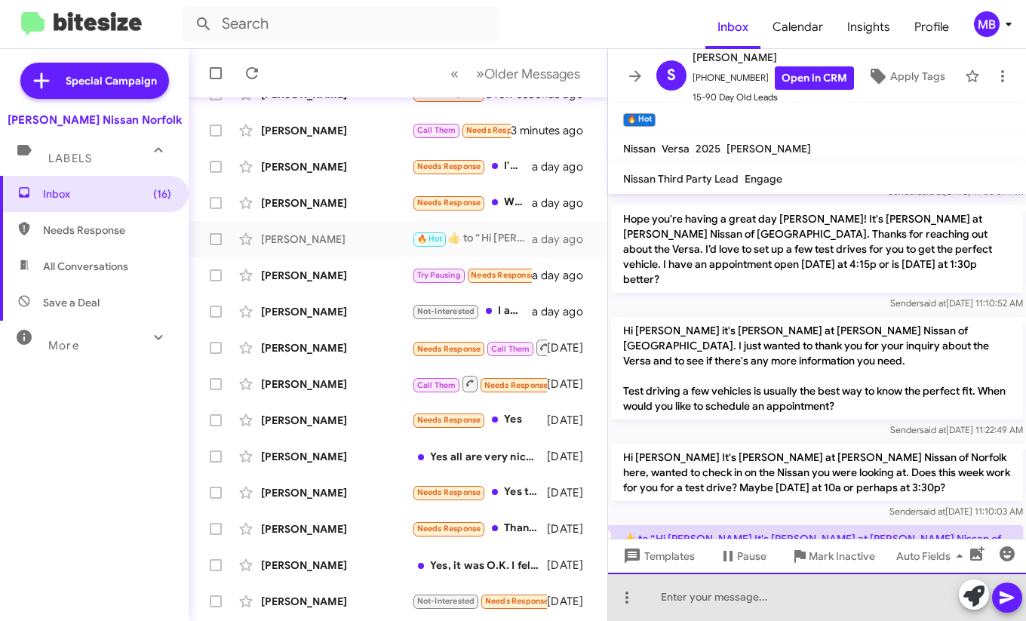
click at [707, 589] on div at bounding box center [817, 596] width 418 height 48
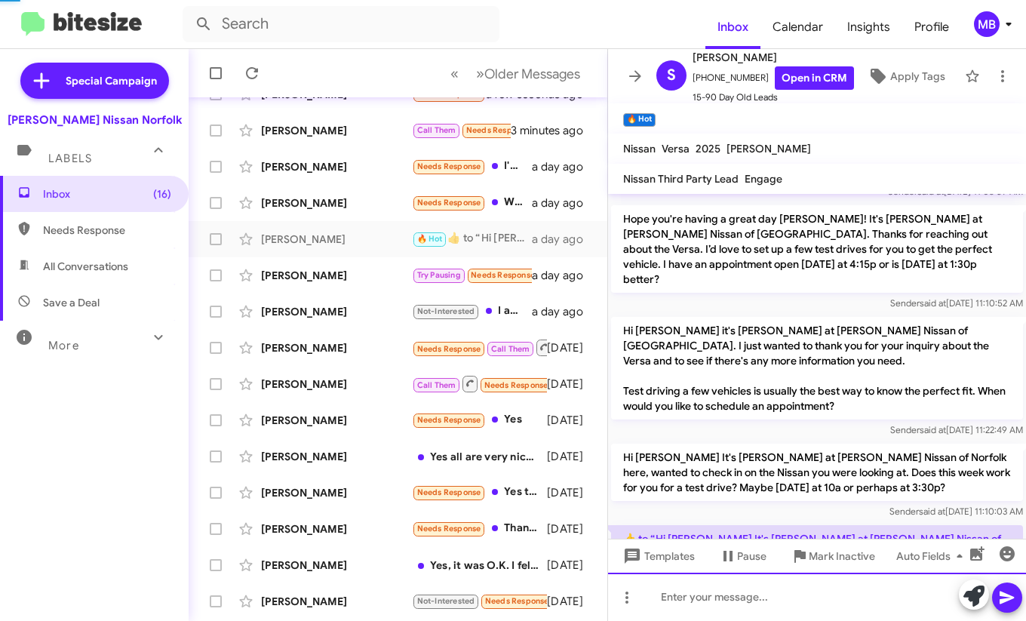
scroll to position [0, 0]
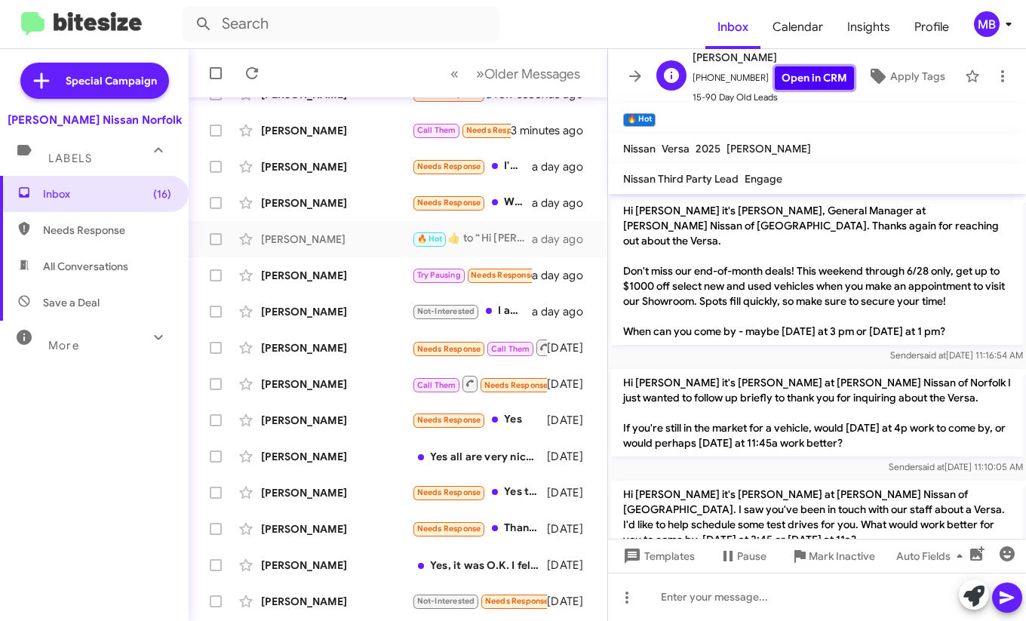
click at [803, 72] on link "Open in CRM" at bounding box center [813, 77] width 79 height 23
click at [124, 228] on span "Needs Response" at bounding box center [107, 229] width 128 height 15
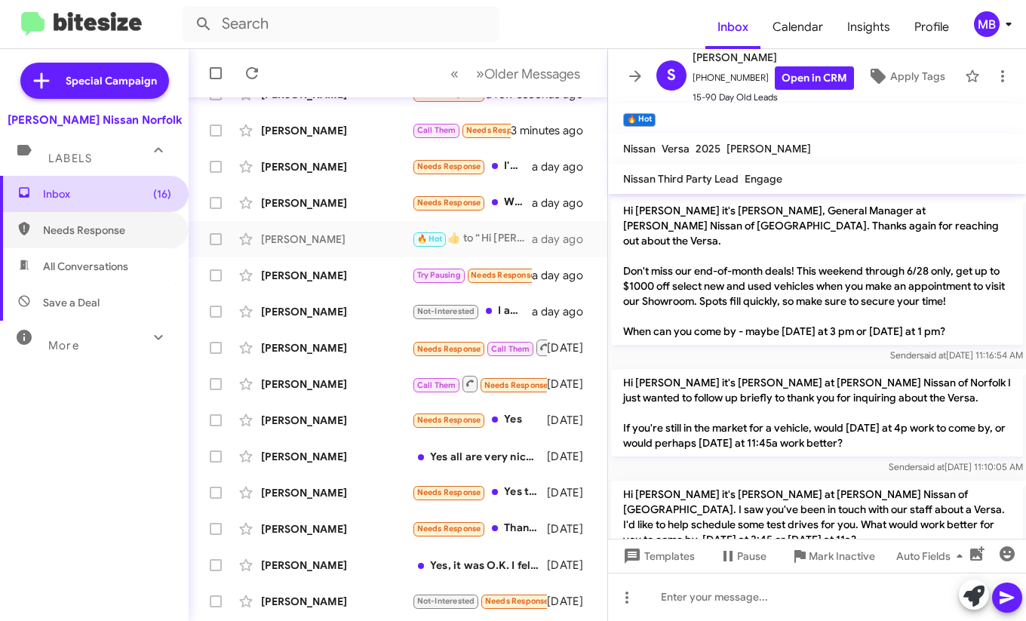
type input "in:needs-response"
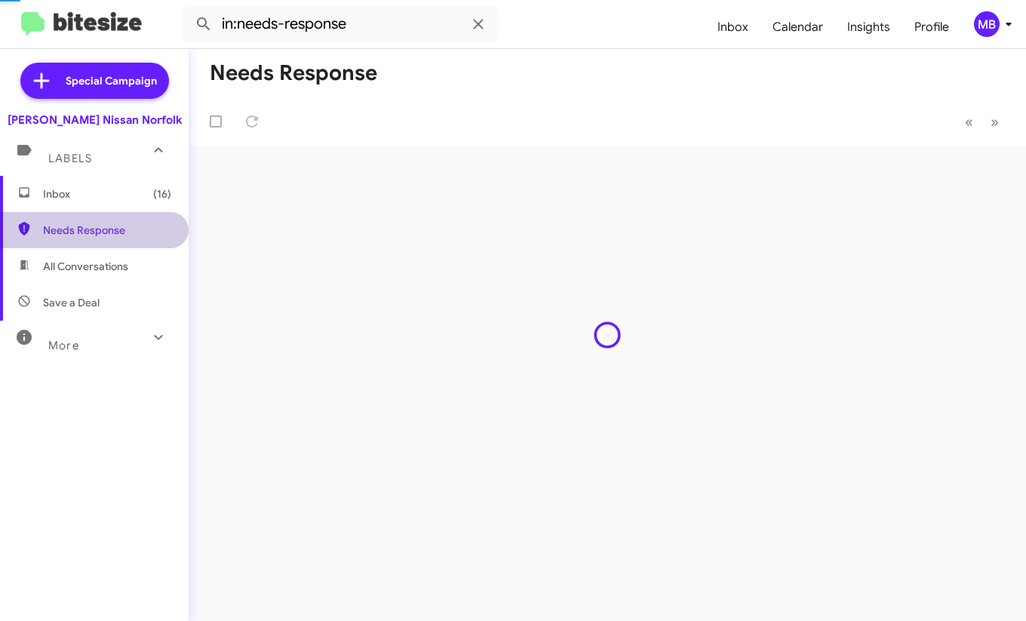
click at [125, 201] on span "Inbox (16)" at bounding box center [94, 194] width 189 height 36
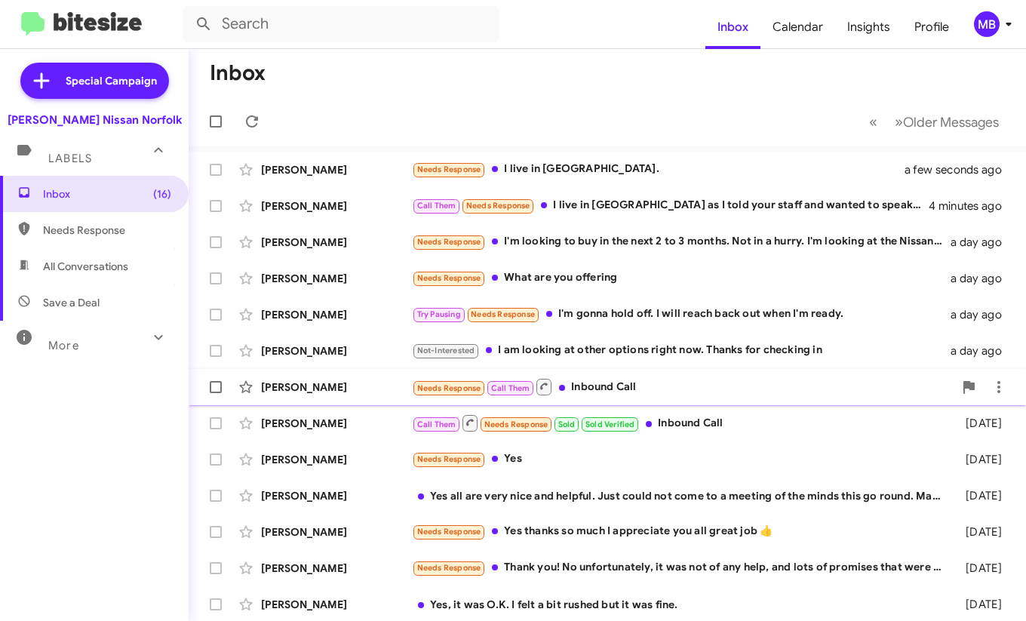
click at [602, 393] on div "Needs Response Call Them Inbound Call" at bounding box center [682, 386] width 541 height 19
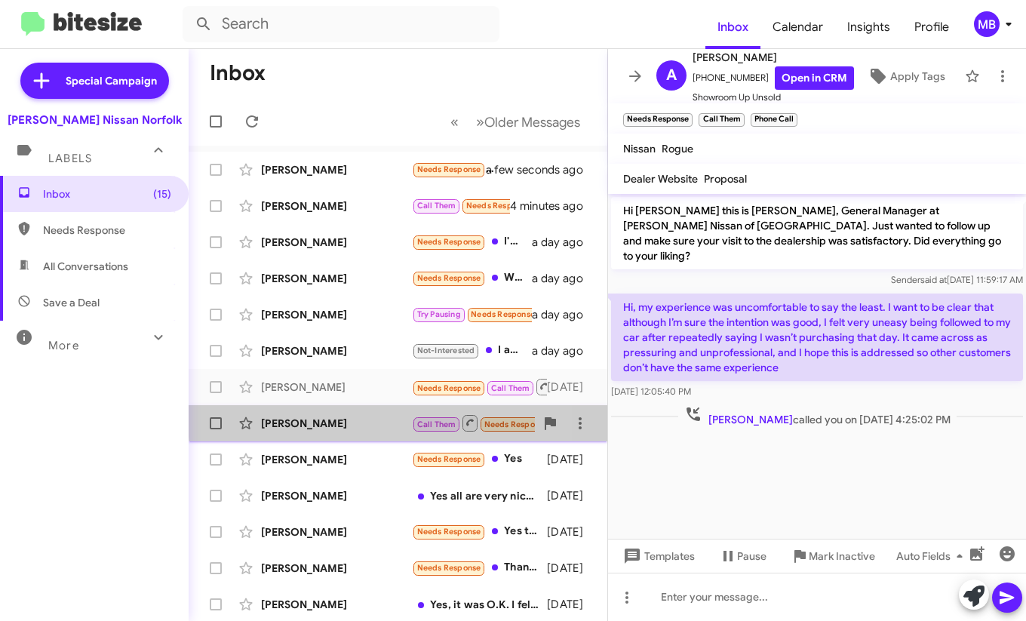
click at [486, 417] on small "Needs Response" at bounding box center [515, 424] width 71 height 14
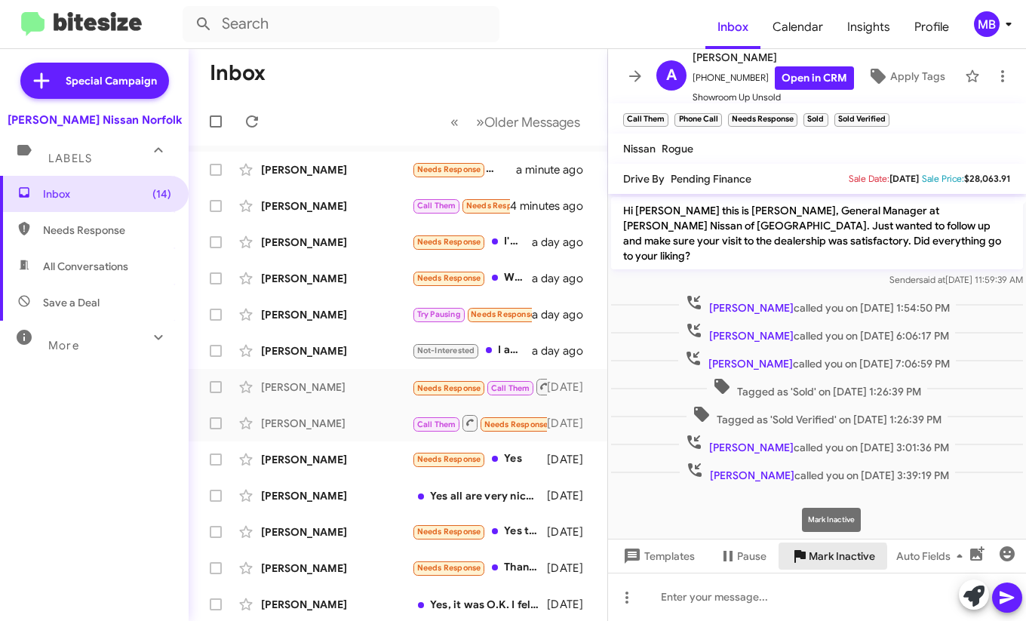
click at [810, 561] on span "Mark Inactive" at bounding box center [841, 555] width 66 height 27
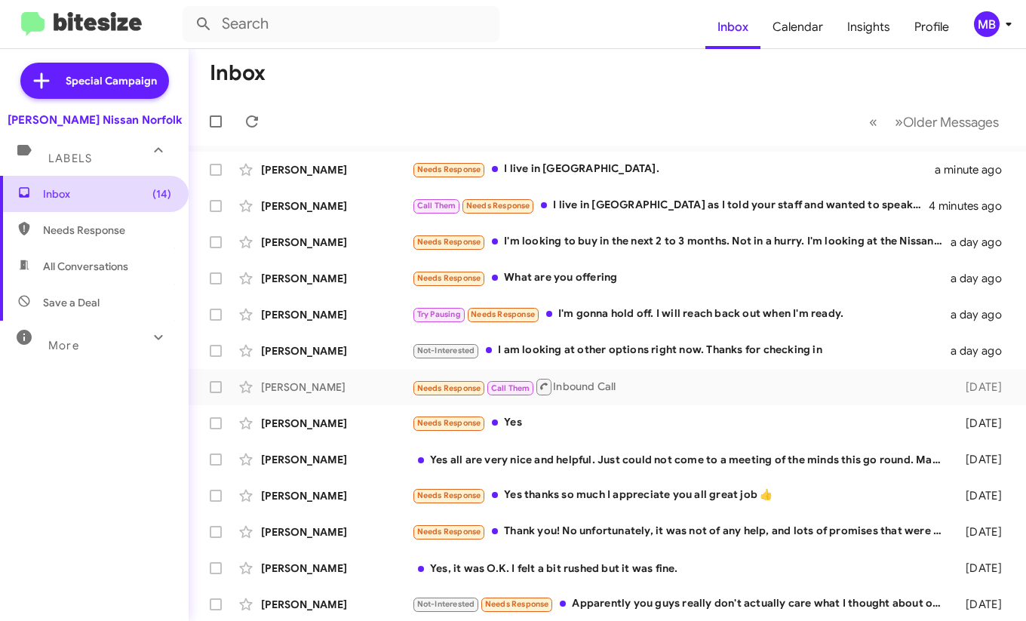
click at [102, 190] on span "Inbox (14)" at bounding box center [107, 193] width 128 height 15
